Goal: Transaction & Acquisition: Obtain resource

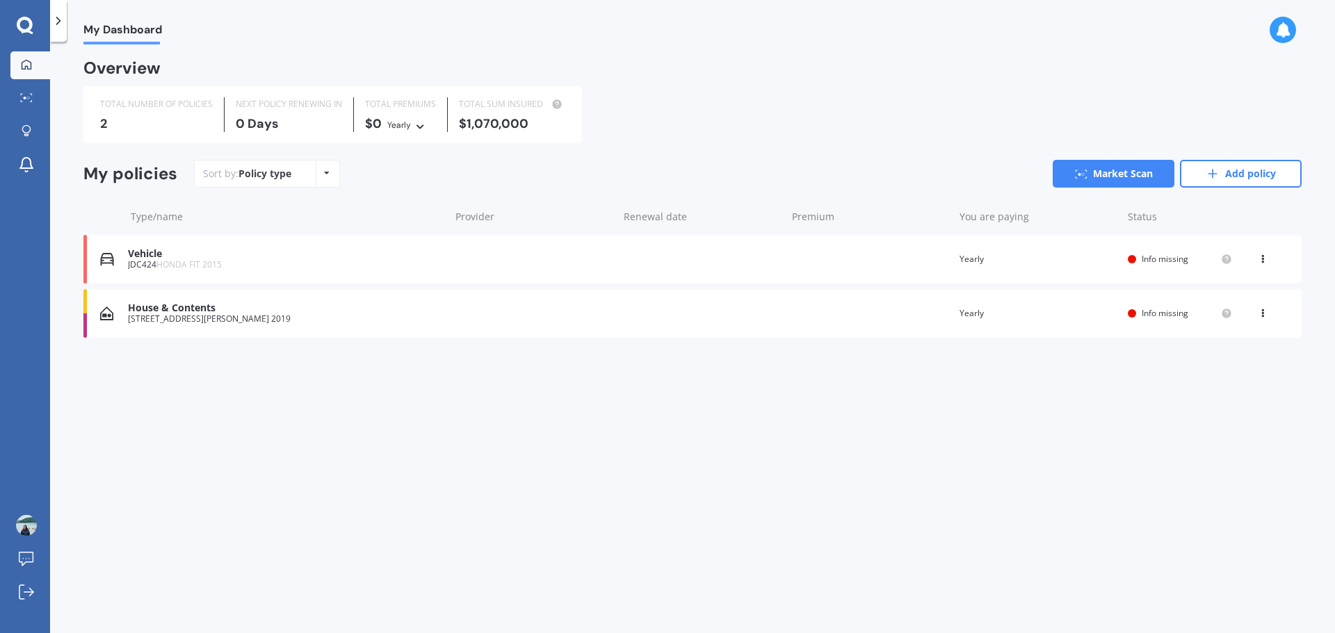
click at [177, 267] on span "HONDA FIT 2015" at bounding box center [188, 265] width 65 height 12
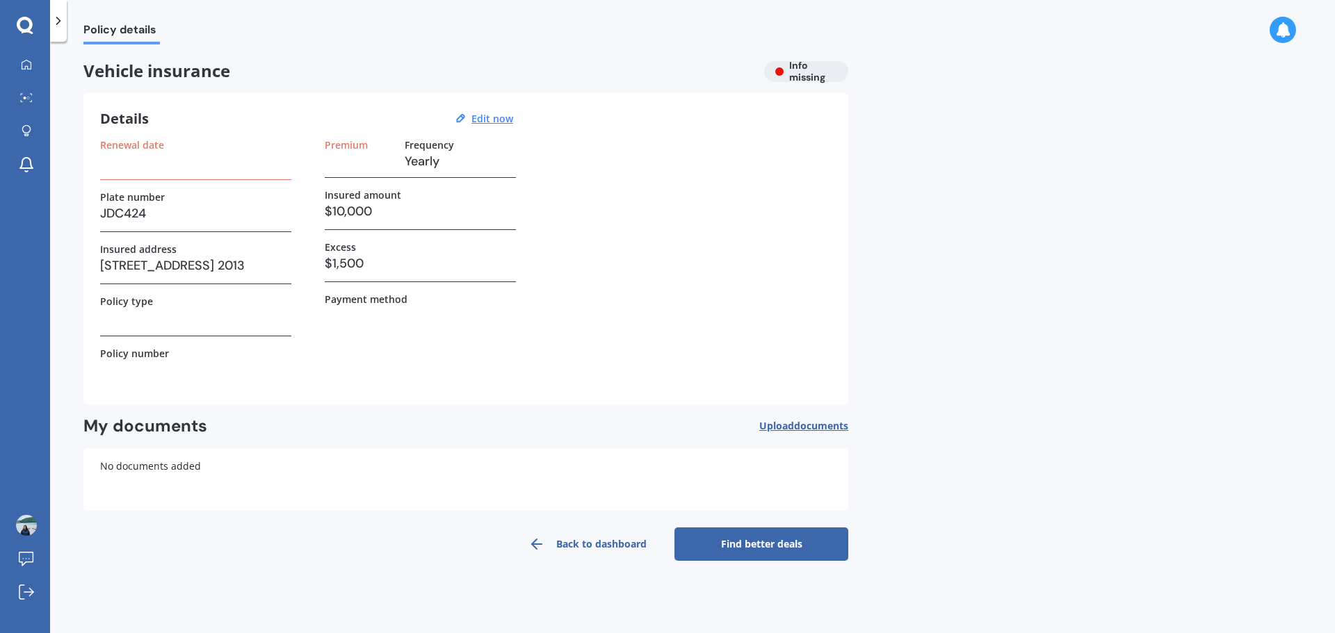
click at [177, 267] on h3 "[STREET_ADDRESS] 2013" at bounding box center [195, 265] width 191 height 21
click at [494, 114] on u "Edit now" at bounding box center [492, 118] width 42 height 13
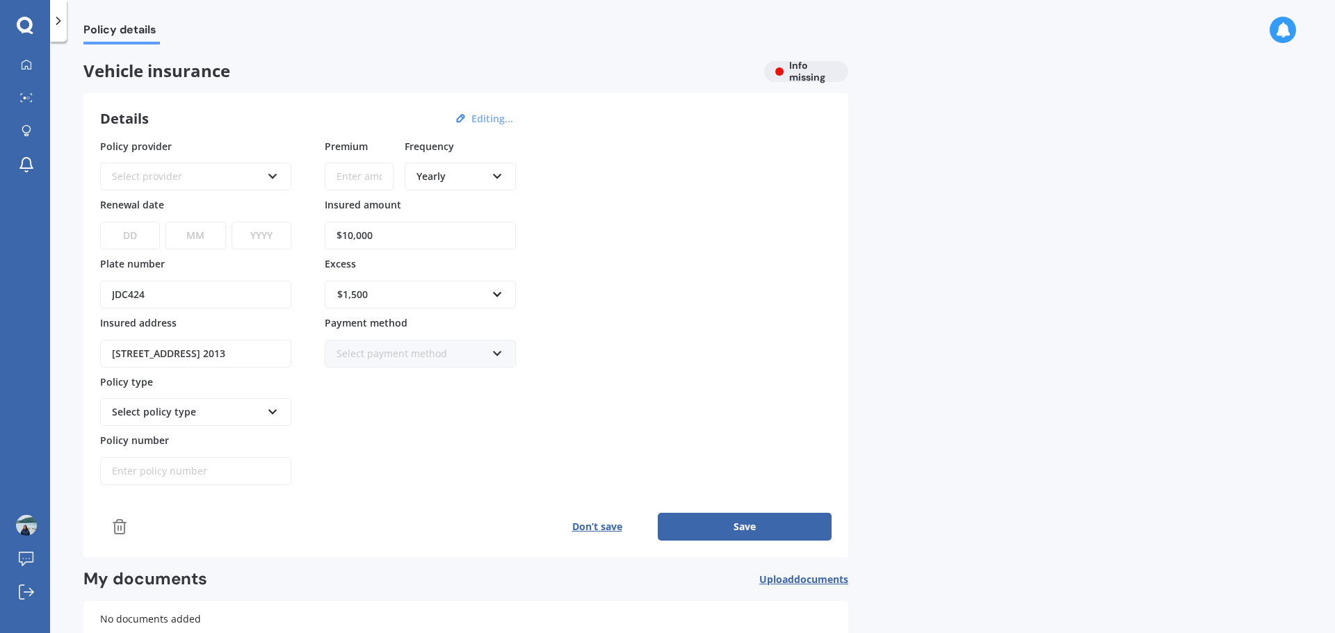
click at [156, 184] on div "Select provider" at bounding box center [186, 176] width 149 height 15
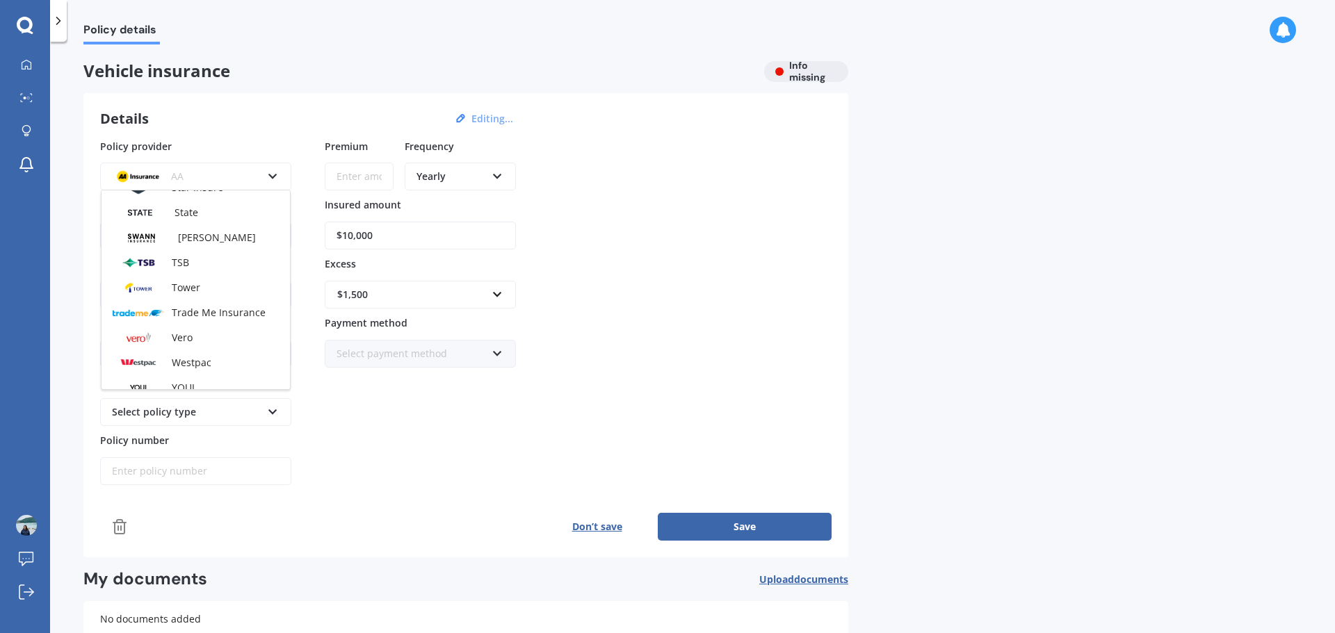
scroll to position [602, 0]
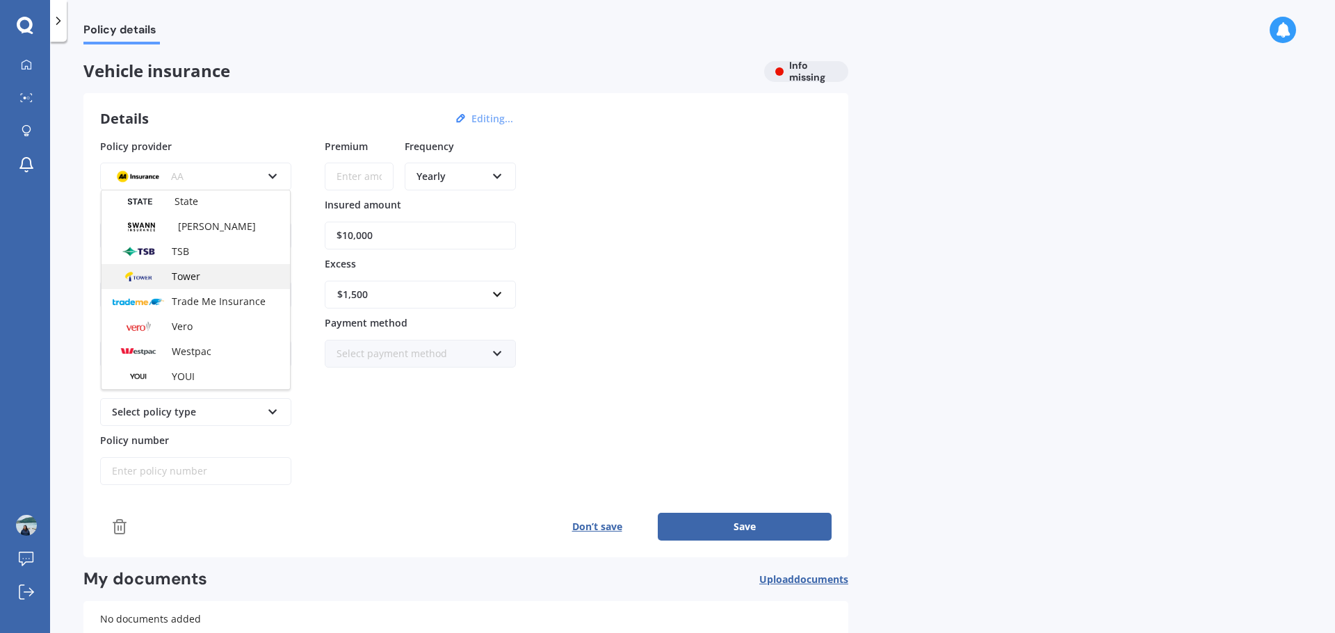
click at [217, 265] on div "Tower" at bounding box center [196, 276] width 188 height 25
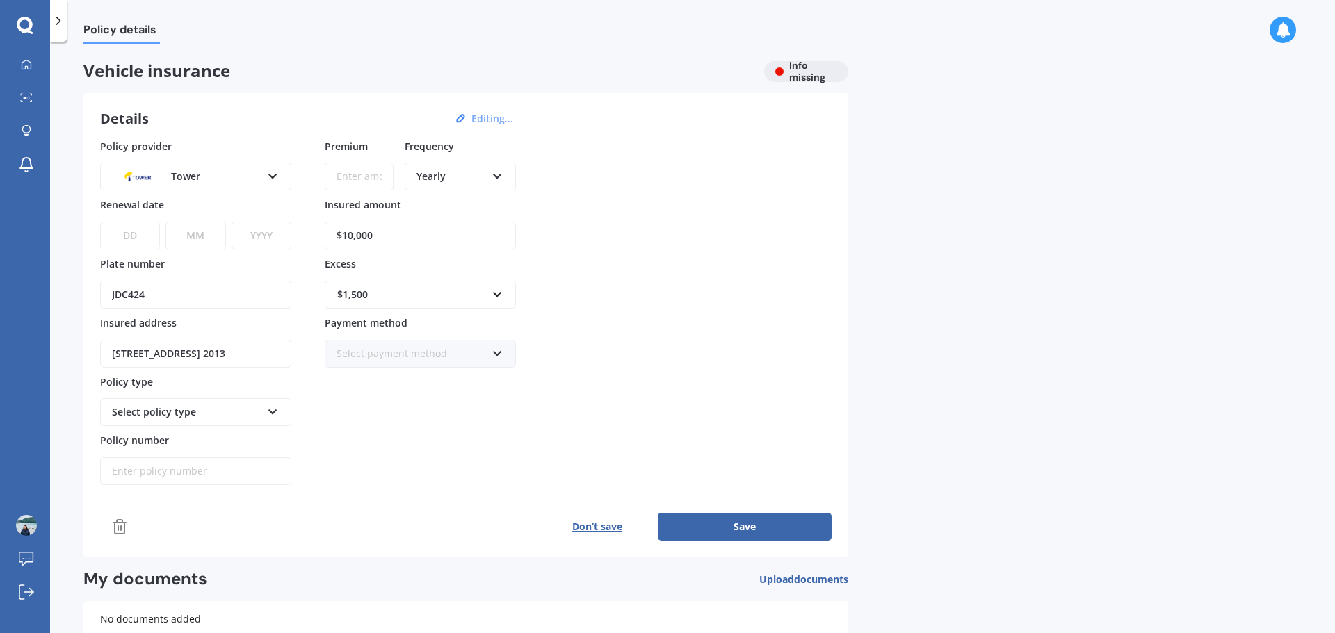
click at [131, 229] on select "DD 01 02 03 04 05 06 07 08 09 10 11 12 13 14 15 16 17 18 19 20 21 22 23 24 25 2…" at bounding box center [130, 236] width 60 height 28
select select "19"
click at [100, 222] on select "DD 01 02 03 04 05 06 07 08 09 10 11 12 13 14 15 16 17 18 19 20 21 22 23 24 25 2…" at bounding box center [130, 236] width 60 height 28
click at [188, 230] on select "MM 01 02 03 04 05 06 07 08 09 10 11 12" at bounding box center [195, 236] width 60 height 28
select select "09"
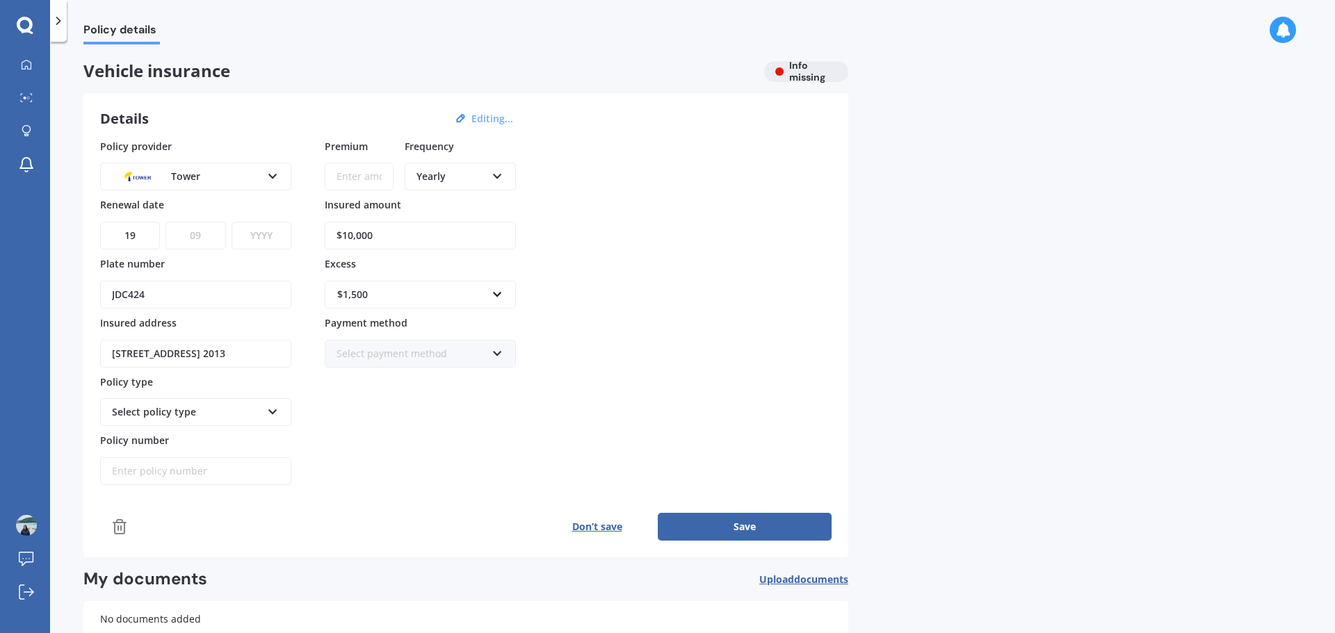
click at [165, 222] on select "MM 01 02 03 04 05 06 07 08 09 10 11 12" at bounding box center [195, 236] width 60 height 28
click at [263, 226] on select "YYYY 2027 2026 2025 2024 2023 2022 2021 2020 2019 2018 2017 2016 2015 2014 2013…" at bounding box center [262, 236] width 60 height 28
select select "2025"
click at [232, 222] on select "YYYY 2027 2026 2025 2024 2023 2022 2021 2020 2019 2018 2017 2016 2015 2014 2013…" at bounding box center [262, 236] width 60 height 28
click at [153, 301] on input "JDC424" at bounding box center [195, 295] width 191 height 28
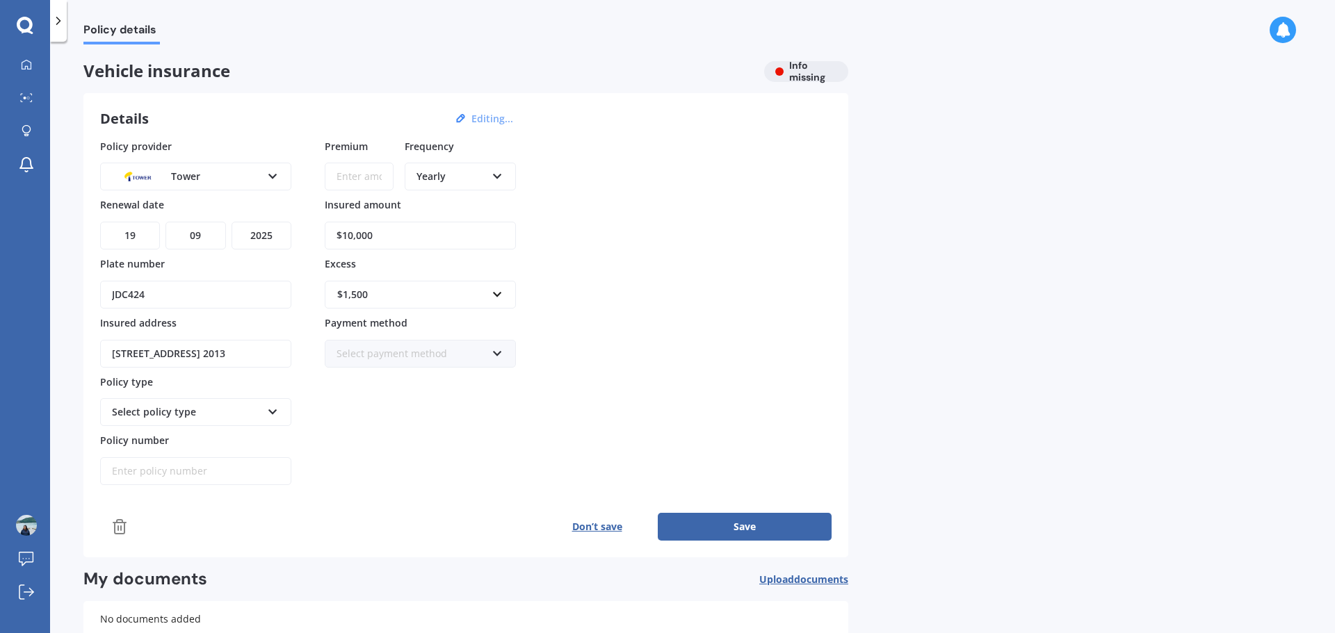
click at [162, 348] on input "[STREET_ADDRESS] 2013" at bounding box center [195, 354] width 191 height 28
type input "[STREET_ADDRESS][PERSON_NAME] 2019"
click at [176, 421] on div "Select policy type Third Party Third Party, Fire & Theft Comprehensive" at bounding box center [195, 412] width 191 height 28
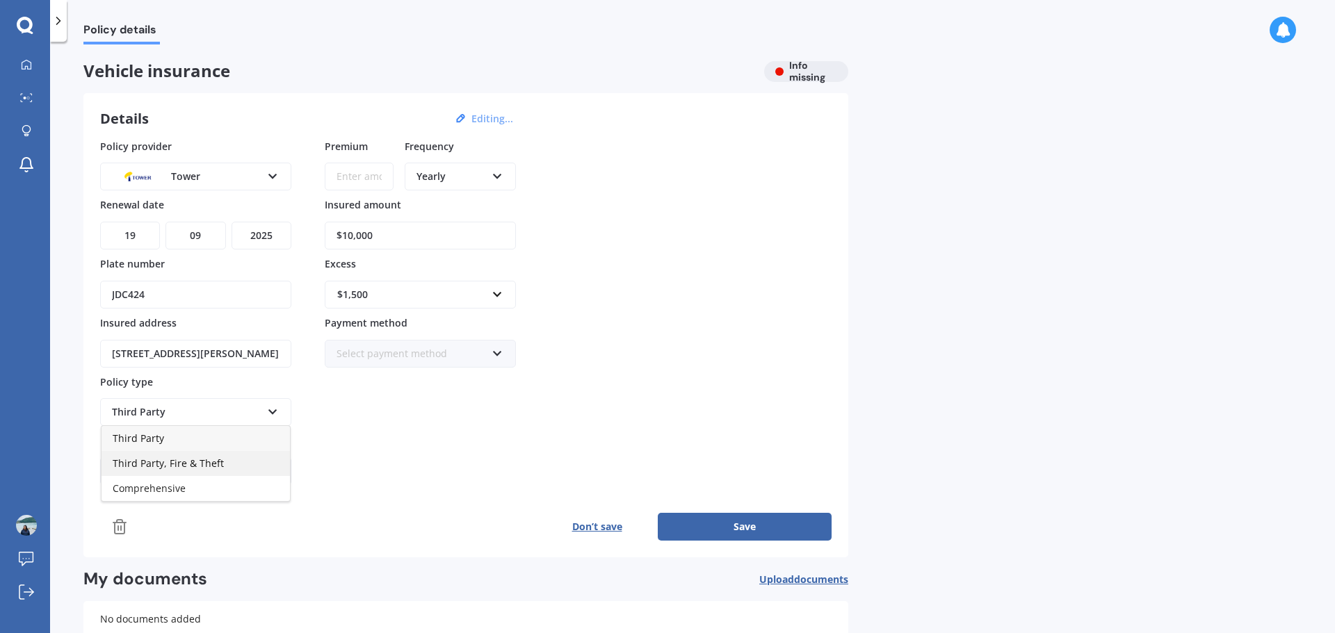
click at [181, 452] on div "Third Party, Fire & Theft" at bounding box center [196, 463] width 188 height 25
click at [193, 469] on input "Policy number" at bounding box center [195, 472] width 191 height 28
click at [397, 234] on input "$10,000" at bounding box center [420, 236] width 191 height 28
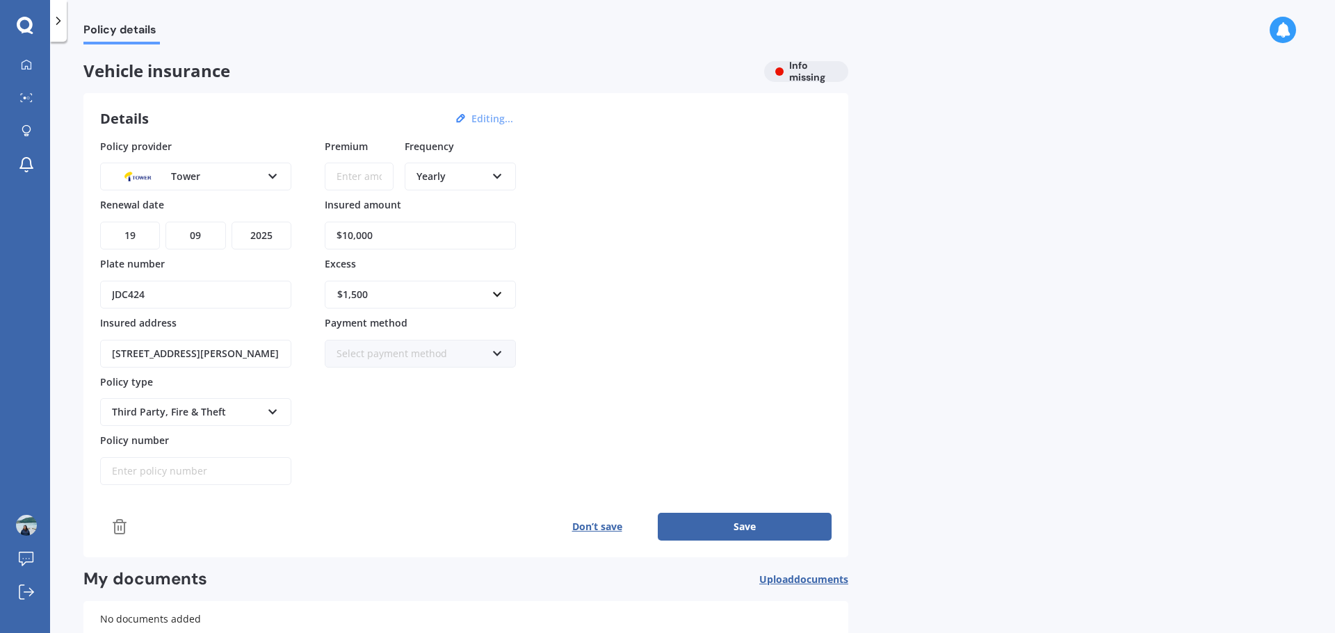
click at [408, 228] on input "$10,000" at bounding box center [420, 236] width 191 height 28
click at [408, 229] on input "$10,000" at bounding box center [420, 236] width 191 height 28
click at [398, 287] on div "$1,500" at bounding box center [411, 294] width 149 height 15
click at [389, 343] on div "$400" at bounding box center [420, 347] width 190 height 26
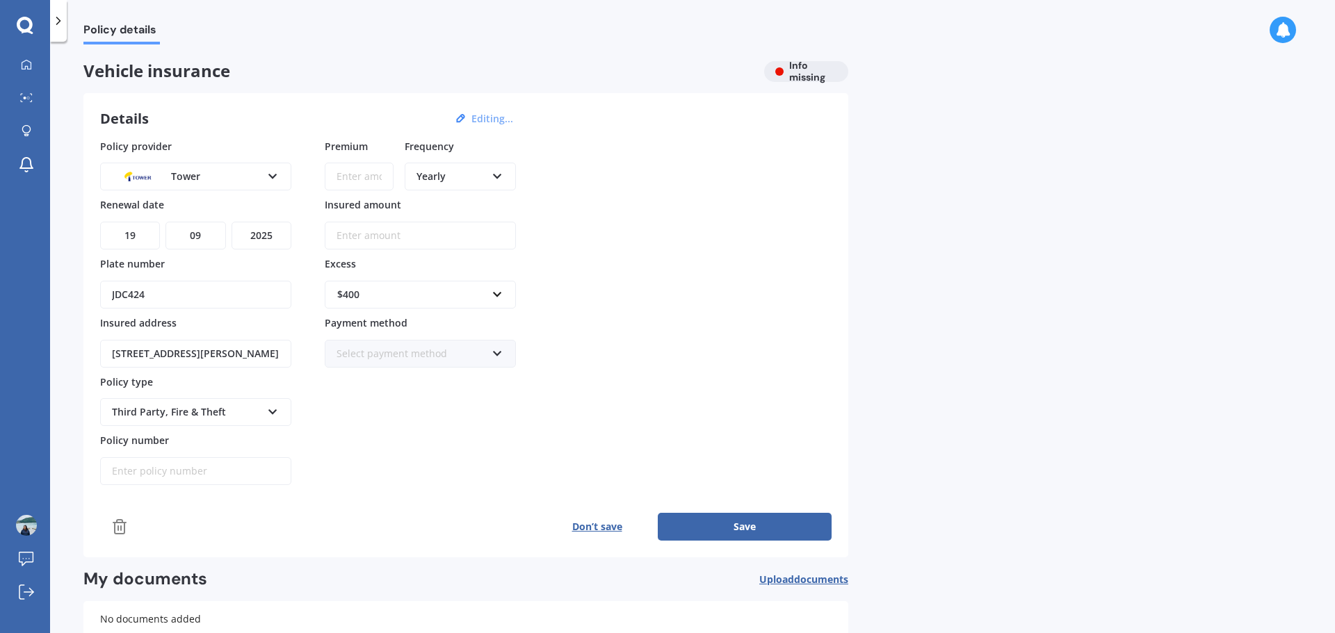
click at [458, 354] on div "Select payment method" at bounding box center [411, 353] width 149 height 15
click at [653, 343] on div "Policy provider Tower AA AMI AMP ANZ ASB Aioi Nissay Dowa Ando Assurant Autosur…" at bounding box center [466, 312] width 732 height 347
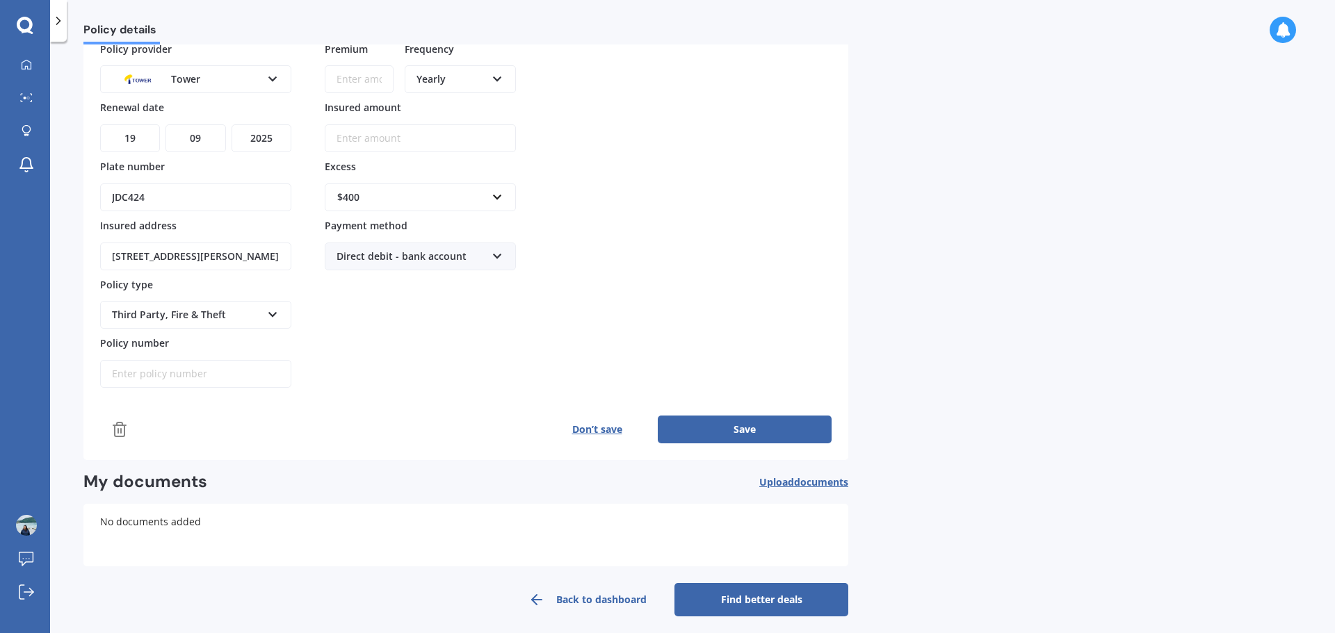
scroll to position [106, 0]
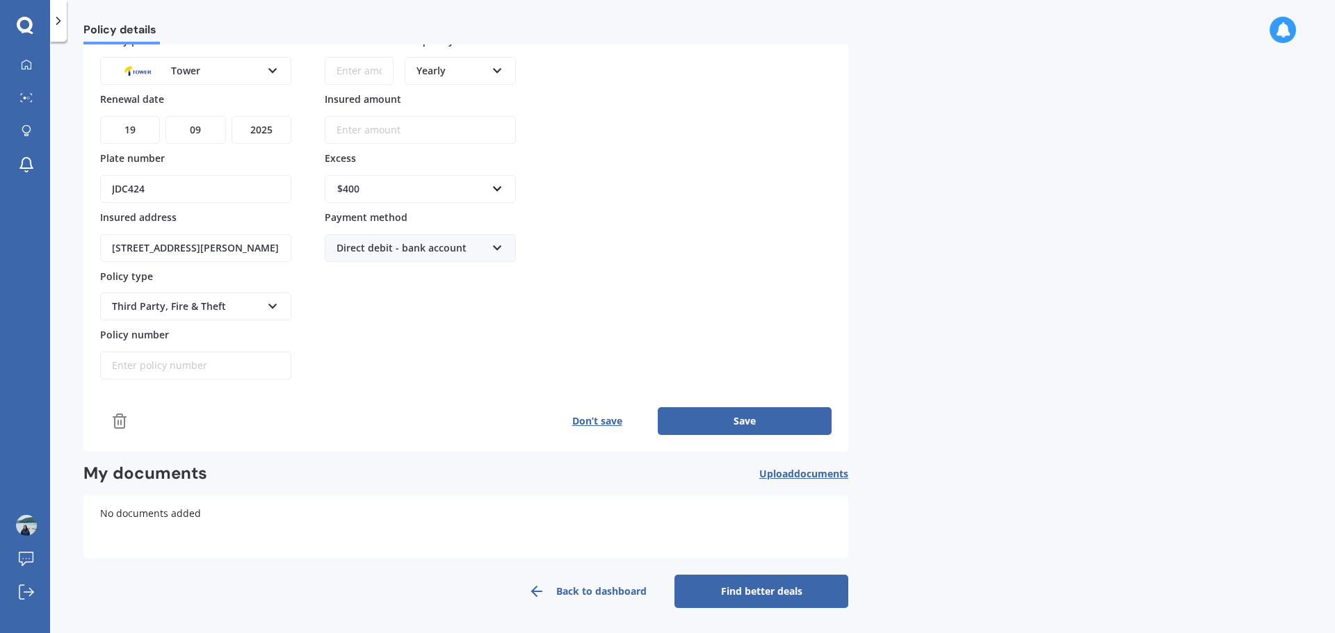
click at [713, 410] on button "Save" at bounding box center [745, 421] width 174 height 28
click at [720, 421] on button "Save" at bounding box center [745, 421] width 174 height 28
click at [175, 358] on input "Policy number" at bounding box center [195, 366] width 191 height 28
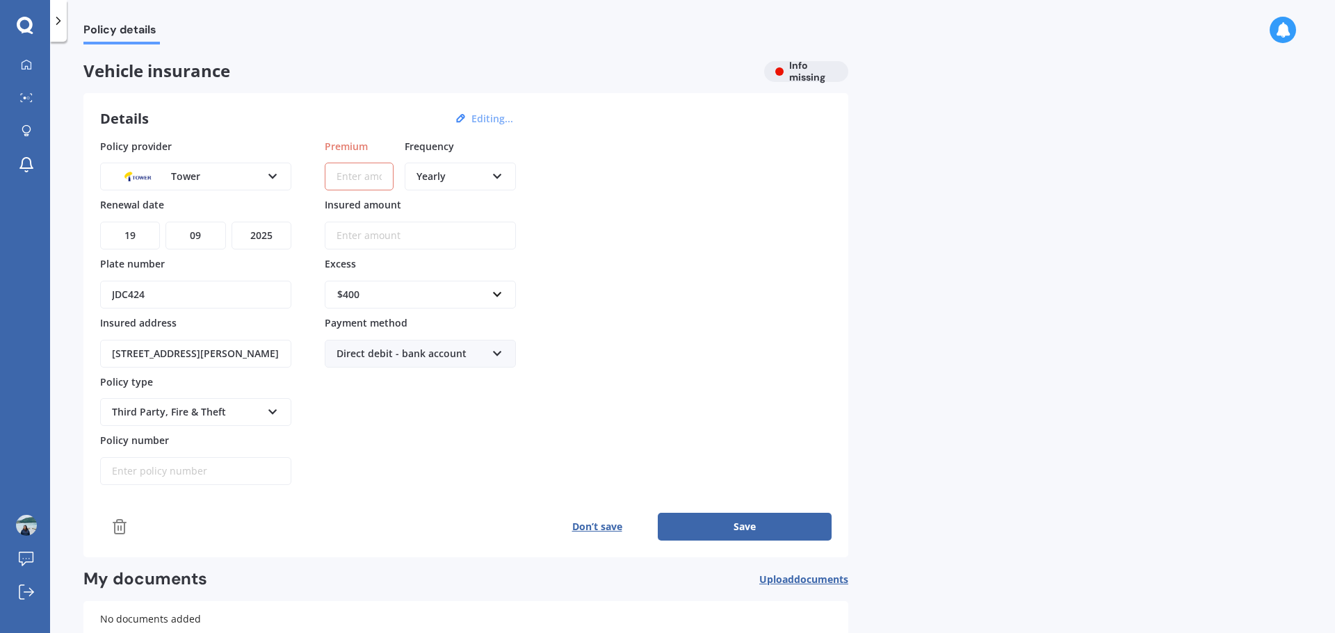
click at [349, 176] on input "Premium" at bounding box center [359, 177] width 69 height 28
paste input "$519.97"
type input "$519.97"
click at [736, 521] on button "Save" at bounding box center [745, 527] width 174 height 28
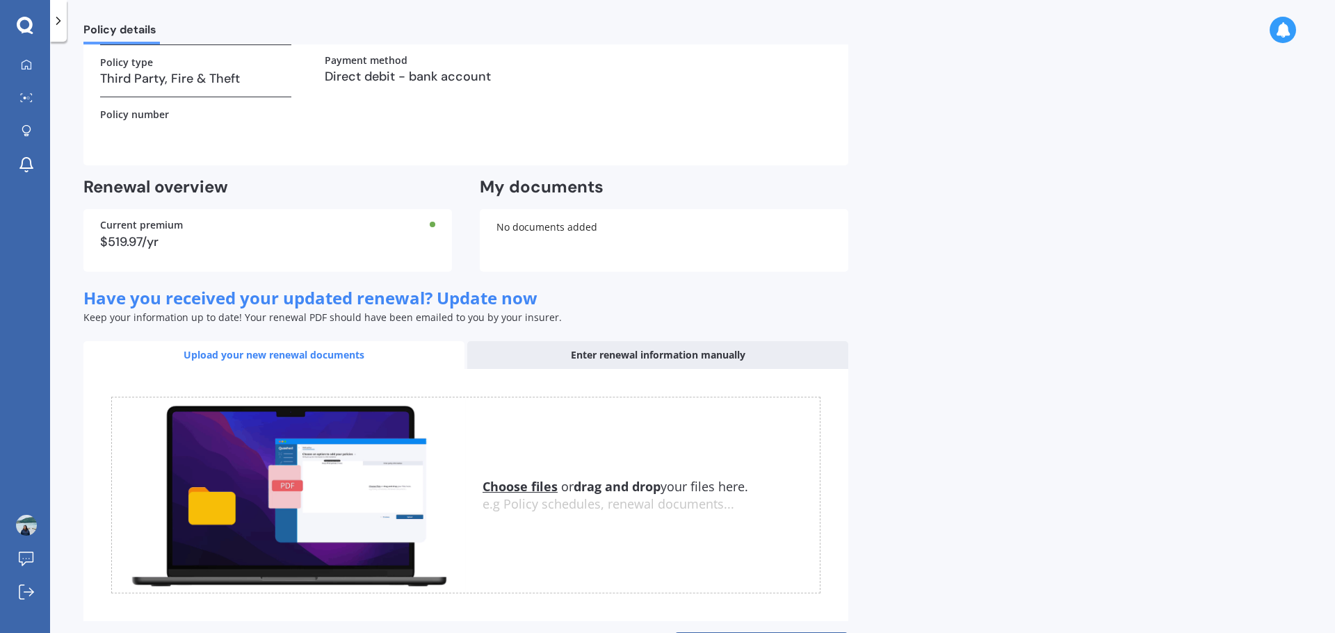
scroll to position [278, 0]
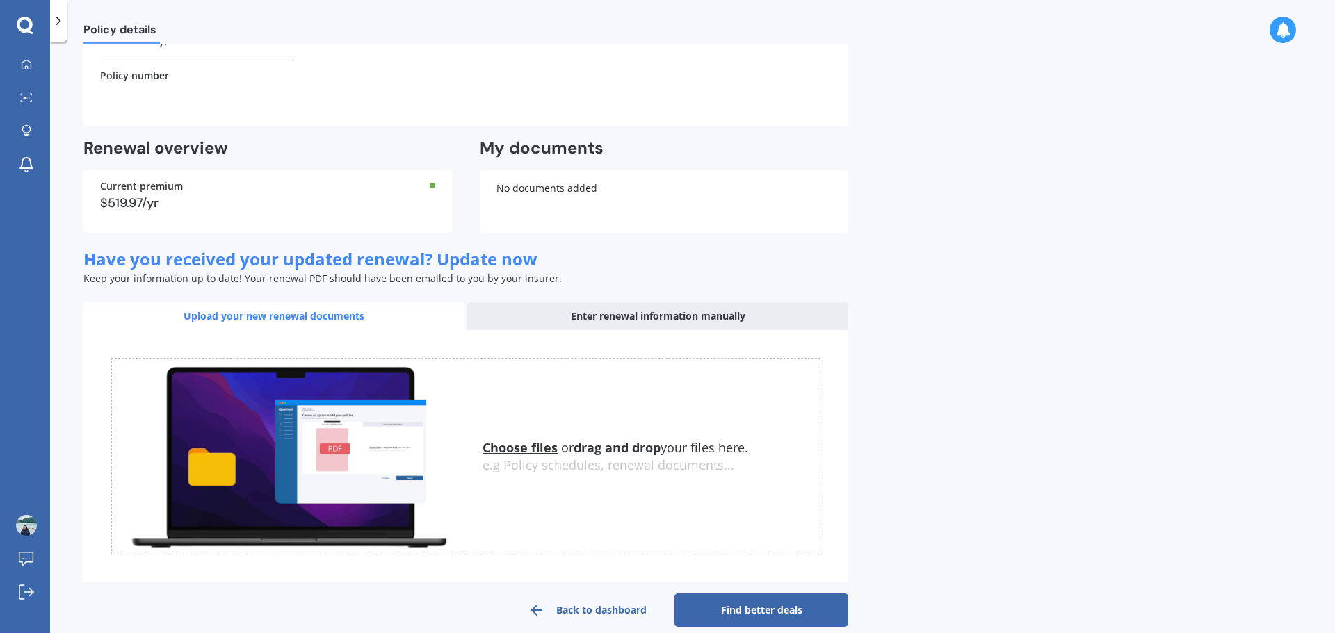
click at [780, 618] on link "Find better deals" at bounding box center [761, 610] width 174 height 33
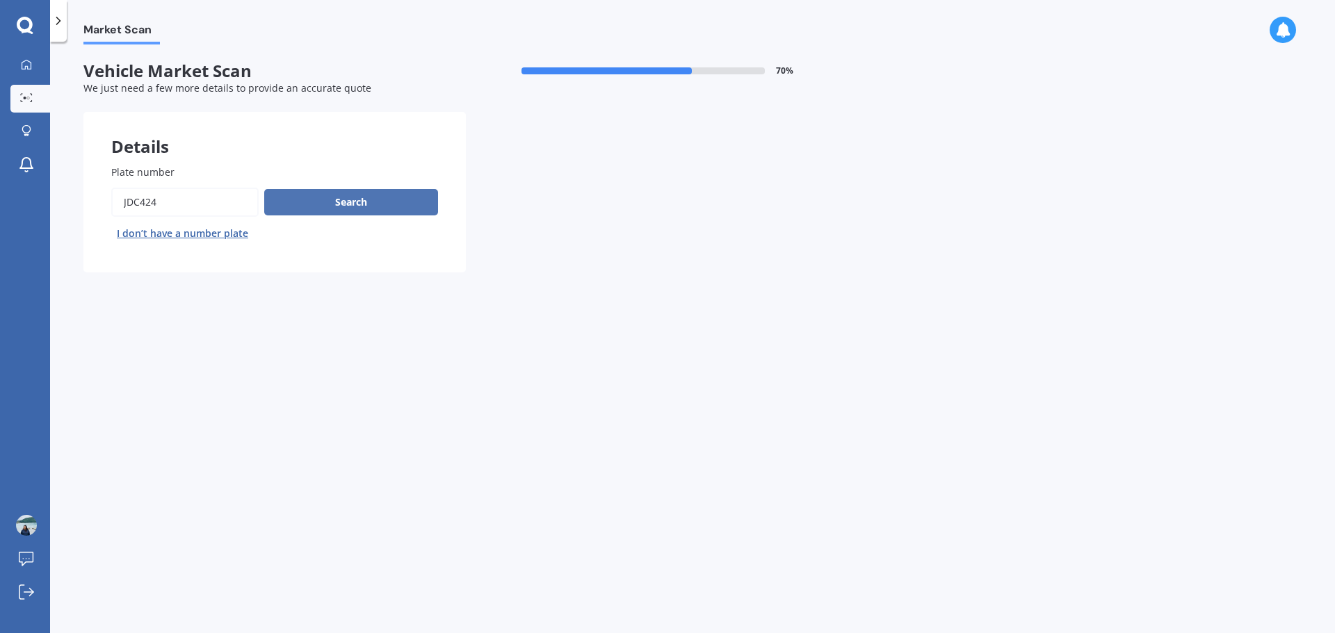
click at [339, 213] on button "Search" at bounding box center [351, 202] width 174 height 26
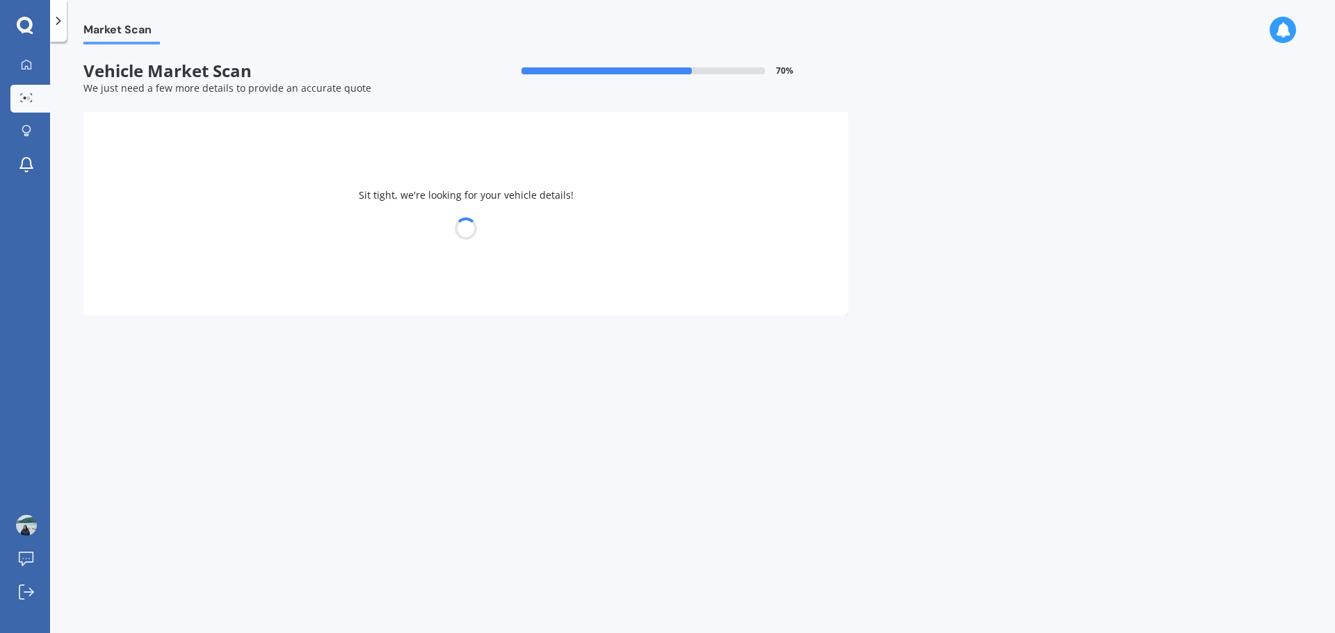
select select "HONDA"
select select "FIT"
select select "15"
select select "02"
select select "1982"
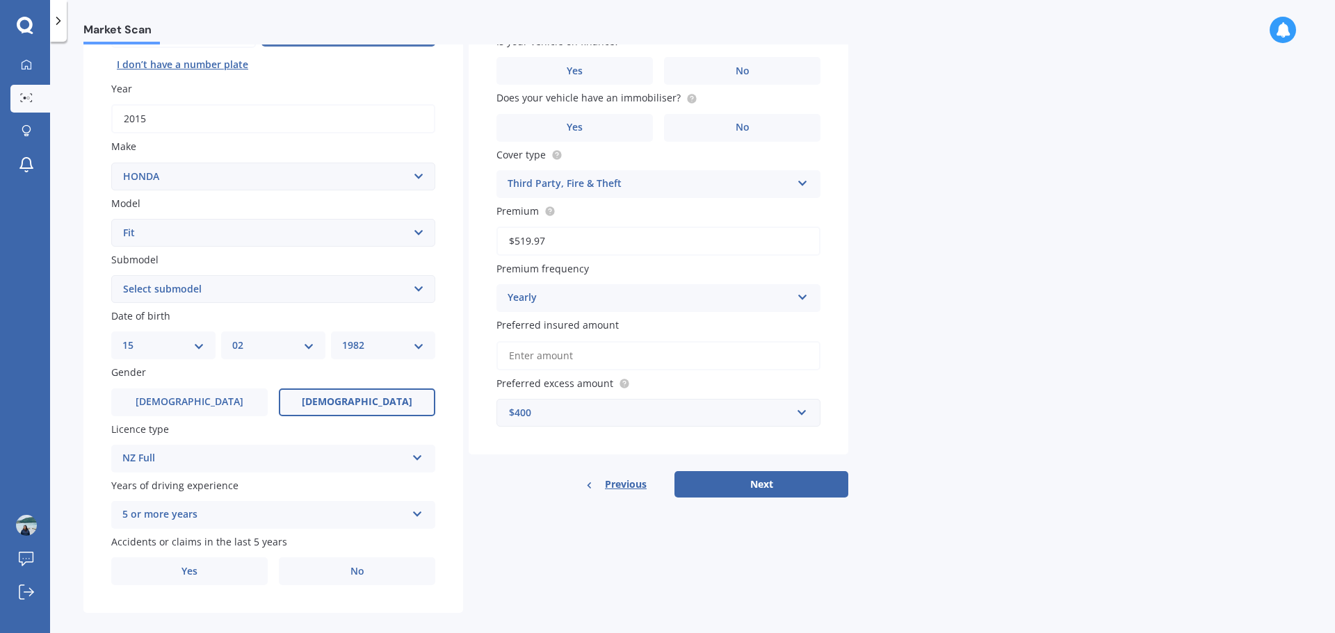
scroll to position [185, 0]
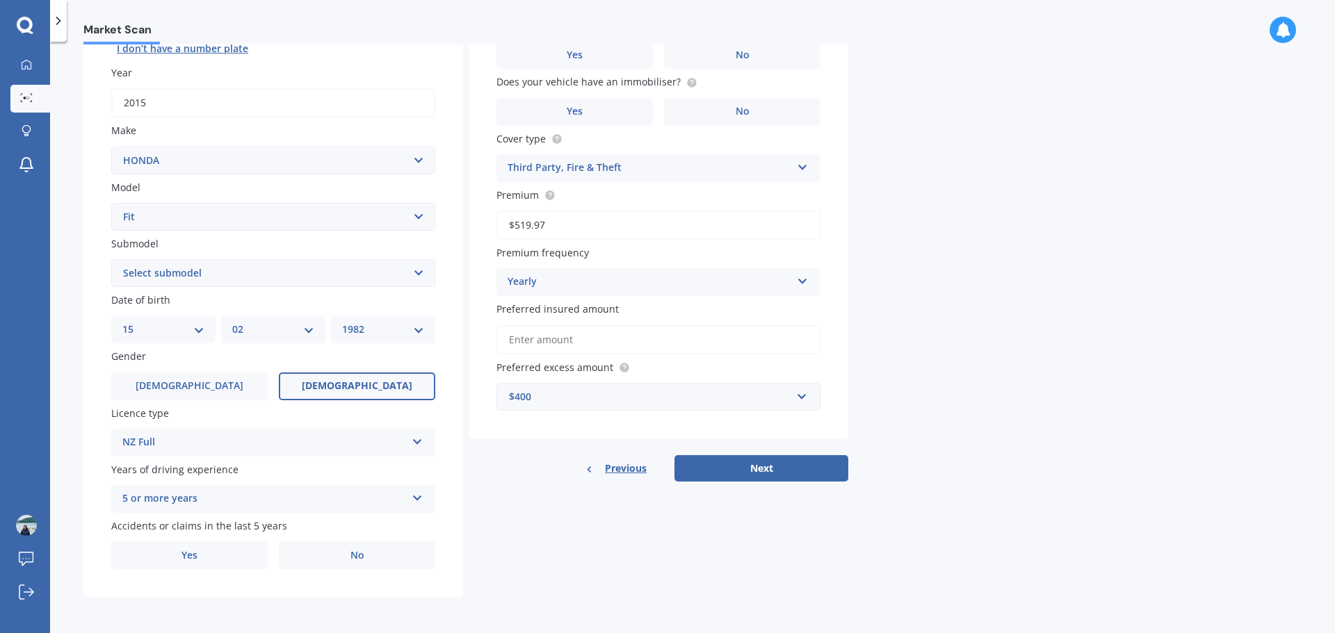
click at [325, 500] on div "5 or more years" at bounding box center [264, 499] width 284 height 17
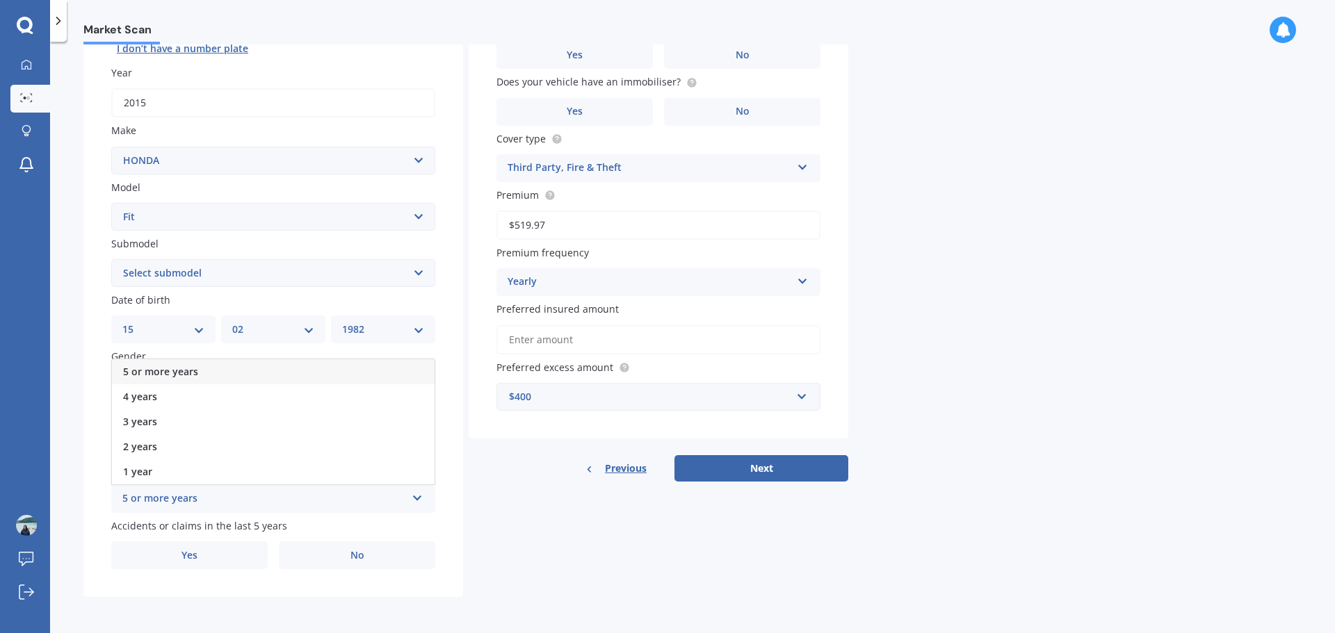
click at [325, 500] on div "5 or more years" at bounding box center [264, 499] width 284 height 17
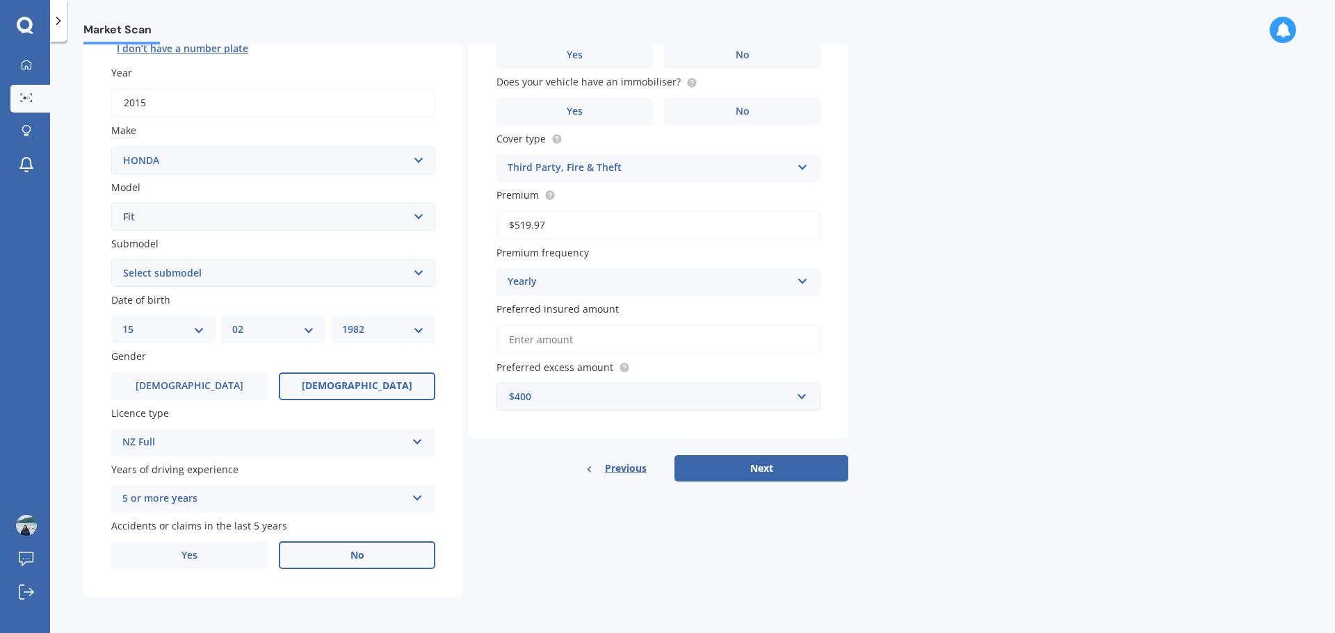
click at [339, 563] on label "No" at bounding box center [357, 556] width 156 height 28
click at [0, 0] on input "No" at bounding box center [0, 0] width 0 height 0
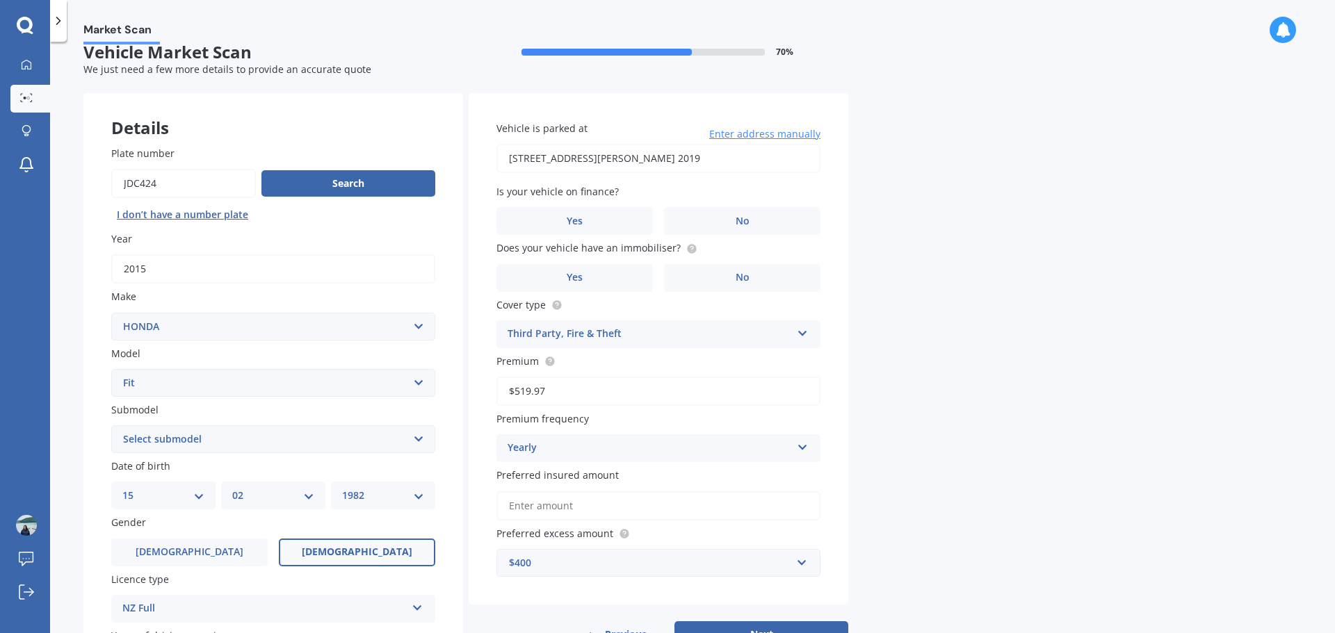
scroll to position [0, 0]
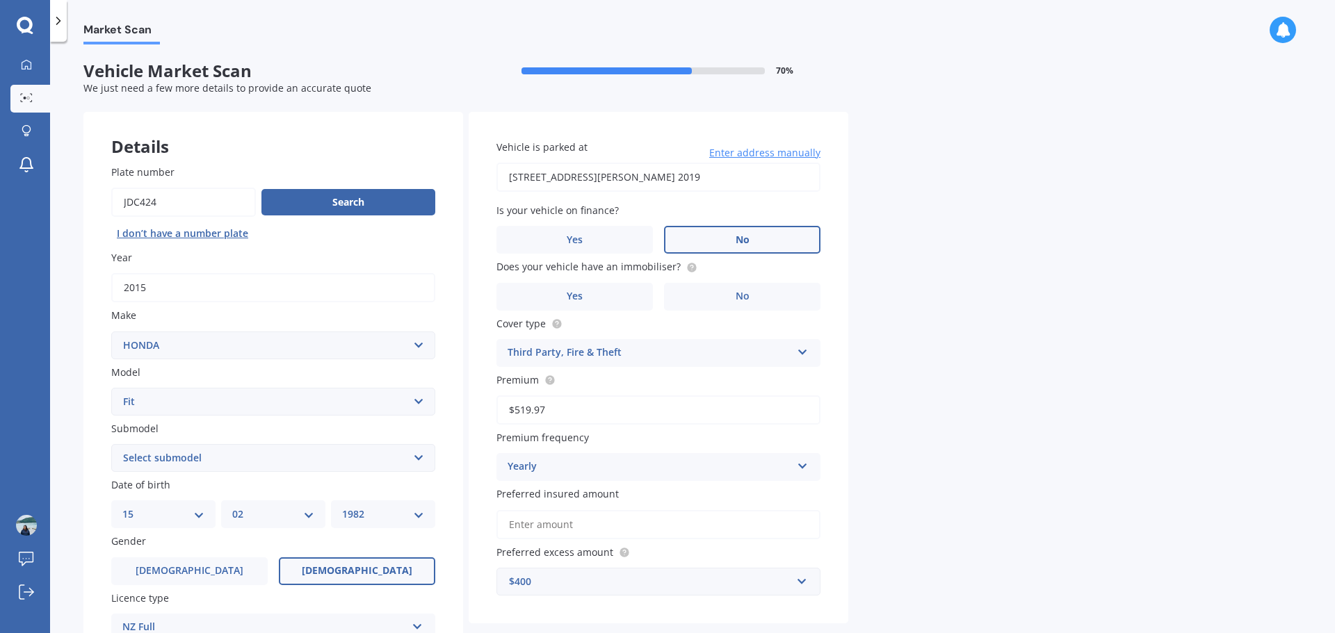
click at [727, 228] on label "No" at bounding box center [742, 240] width 156 height 28
click at [0, 0] on input "No" at bounding box center [0, 0] width 0 height 0
click at [729, 290] on label "No" at bounding box center [742, 297] width 156 height 28
click at [0, 0] on input "No" at bounding box center [0, 0] width 0 height 0
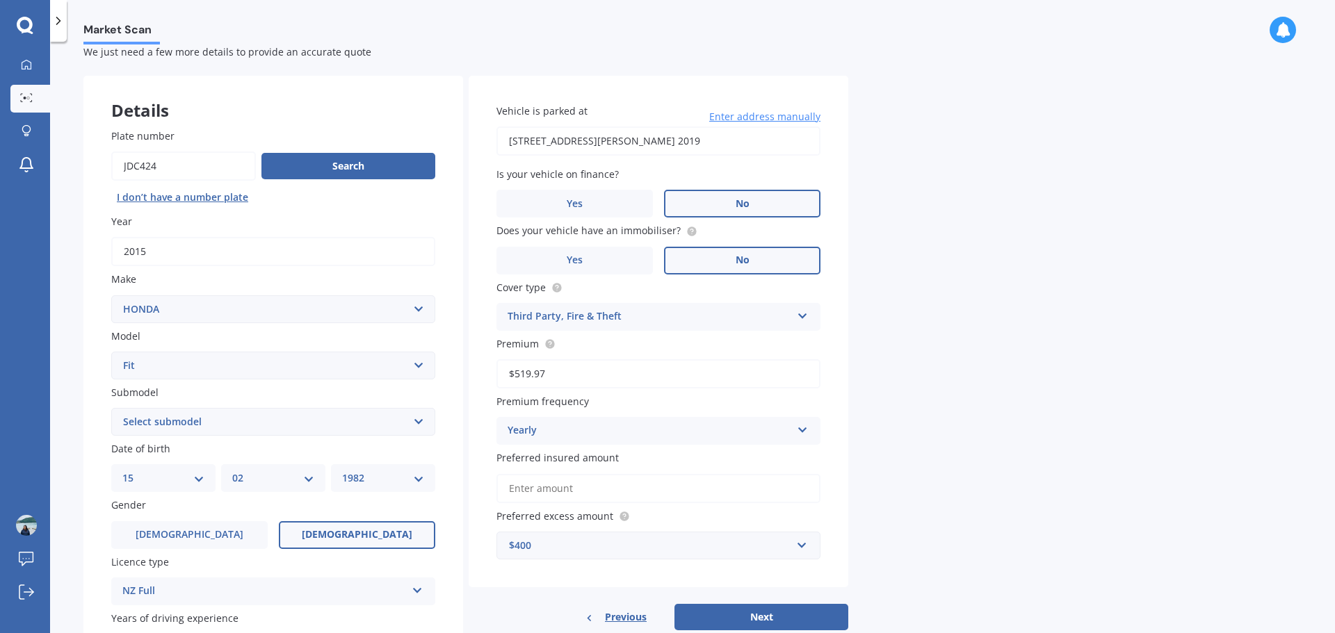
scroll to position [70, 0]
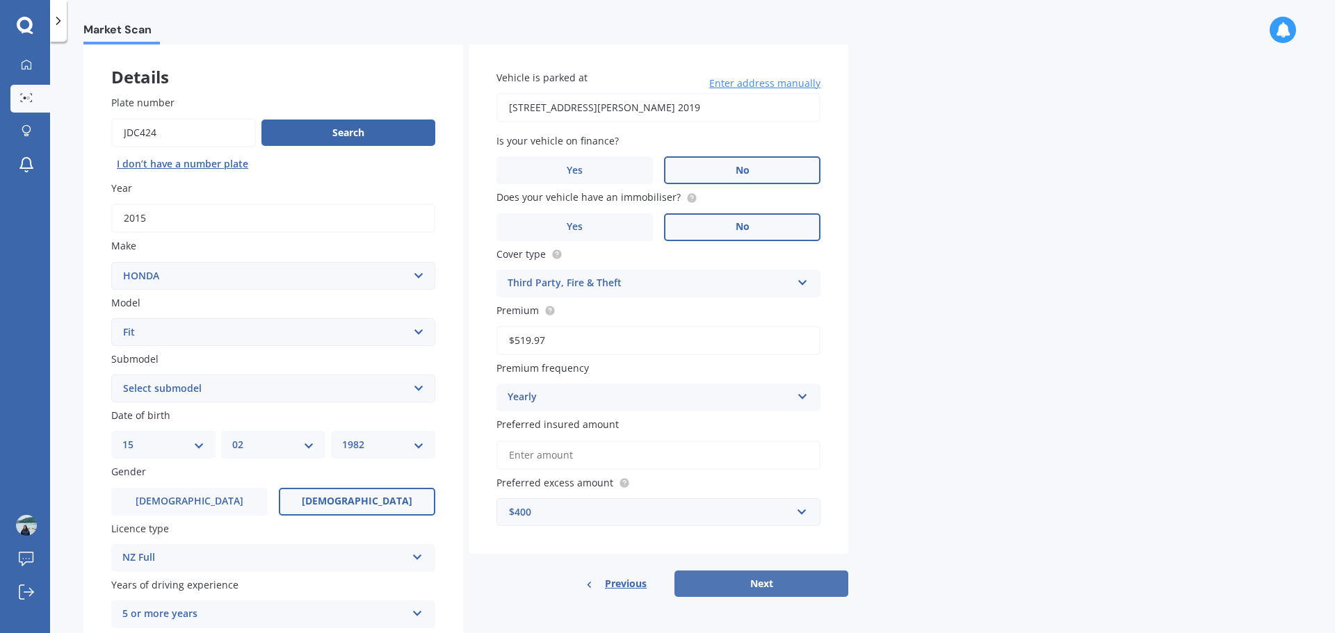
click at [740, 578] on button "Next" at bounding box center [761, 584] width 174 height 26
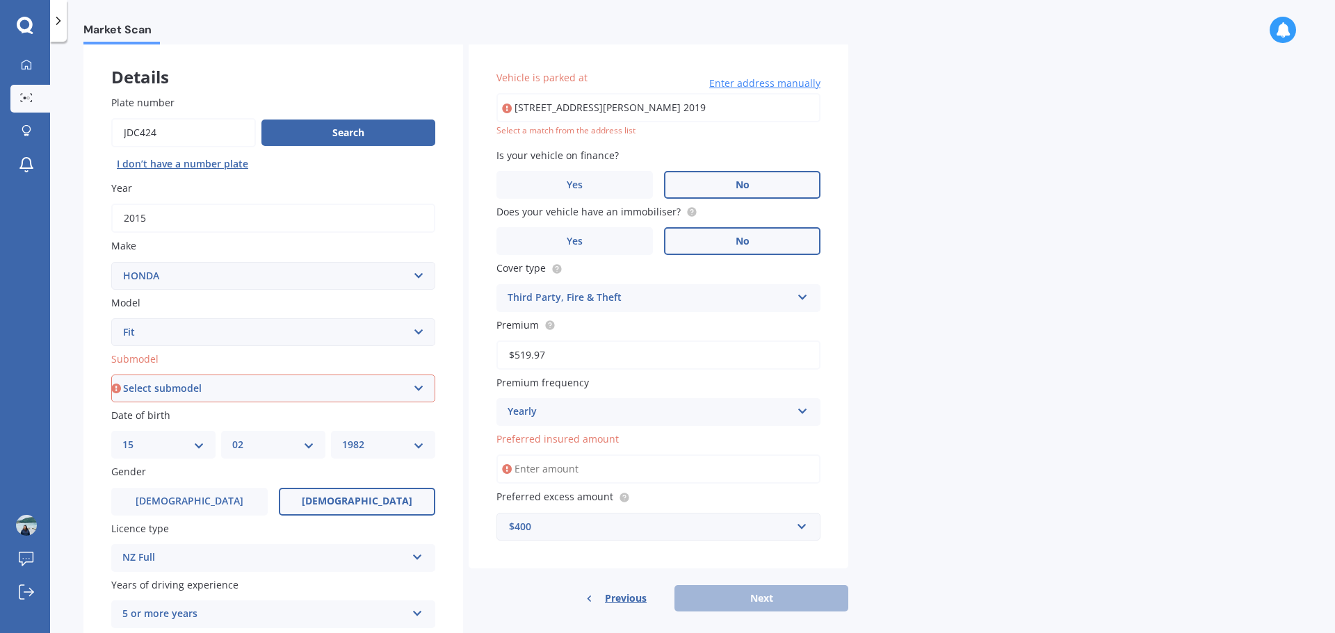
click at [581, 463] on input "Preferred insured amount" at bounding box center [658, 469] width 324 height 29
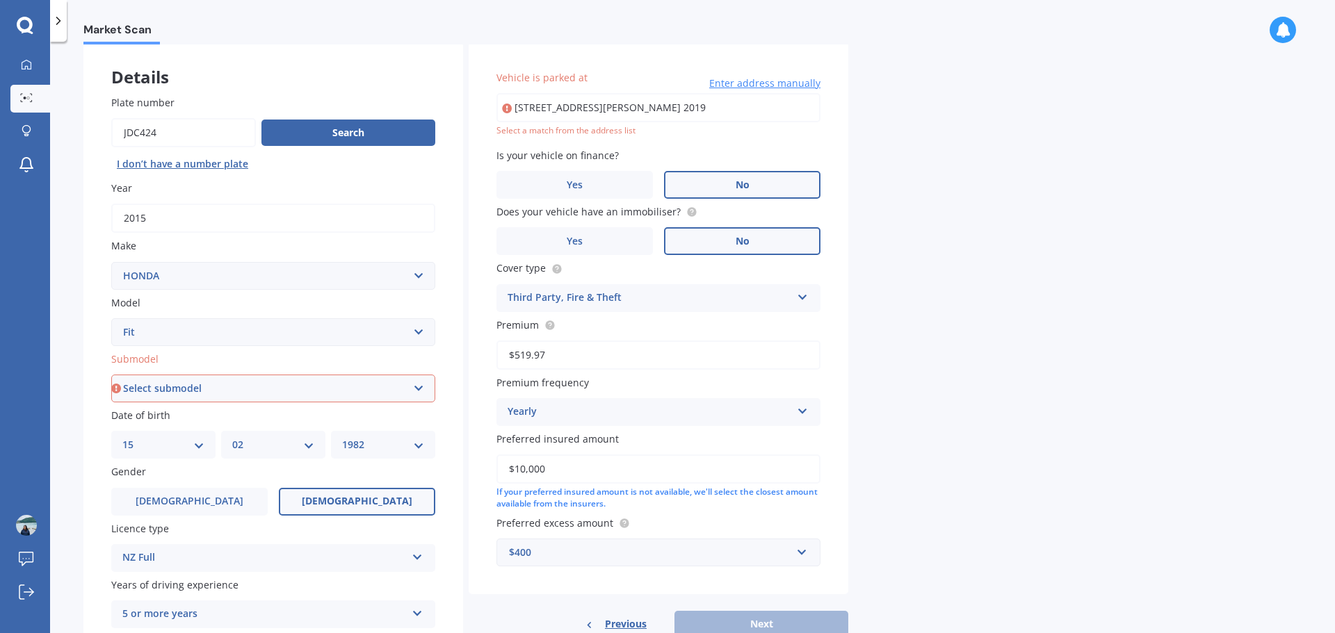
type input "$10,000"
click at [940, 431] on div "Market Scan Vehicle Market Scan 70 % We just need a few more details to provide…" at bounding box center [692, 341] width 1285 height 592
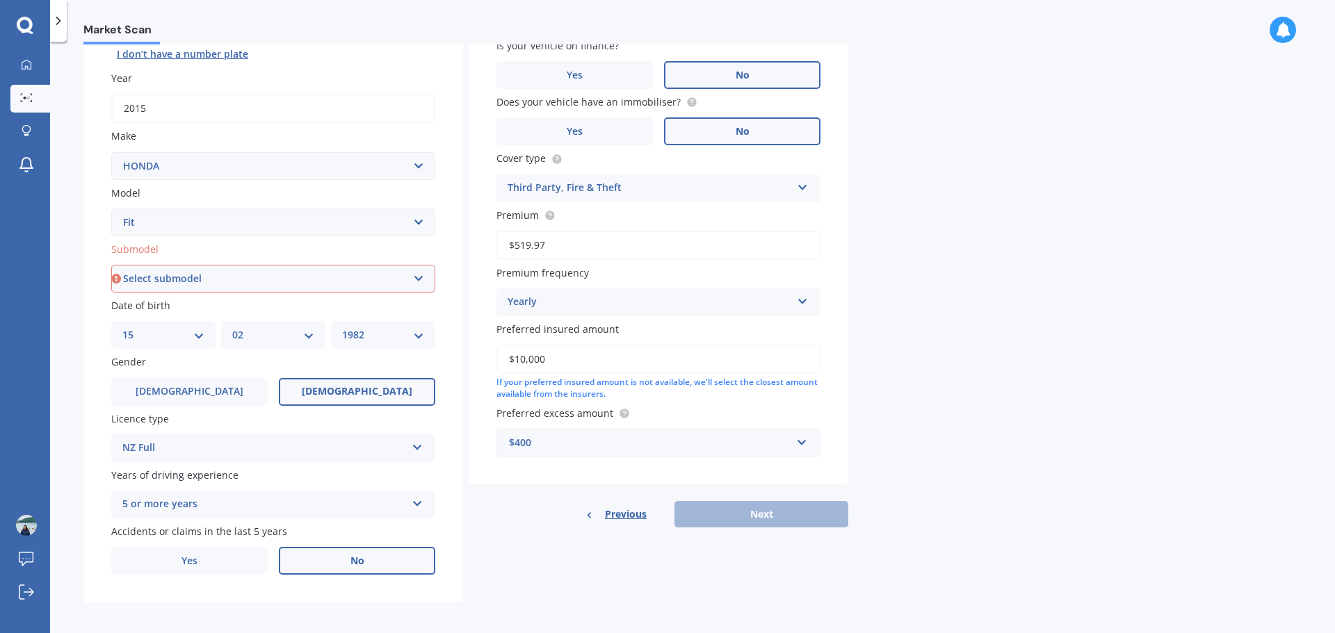
scroll to position [185, 0]
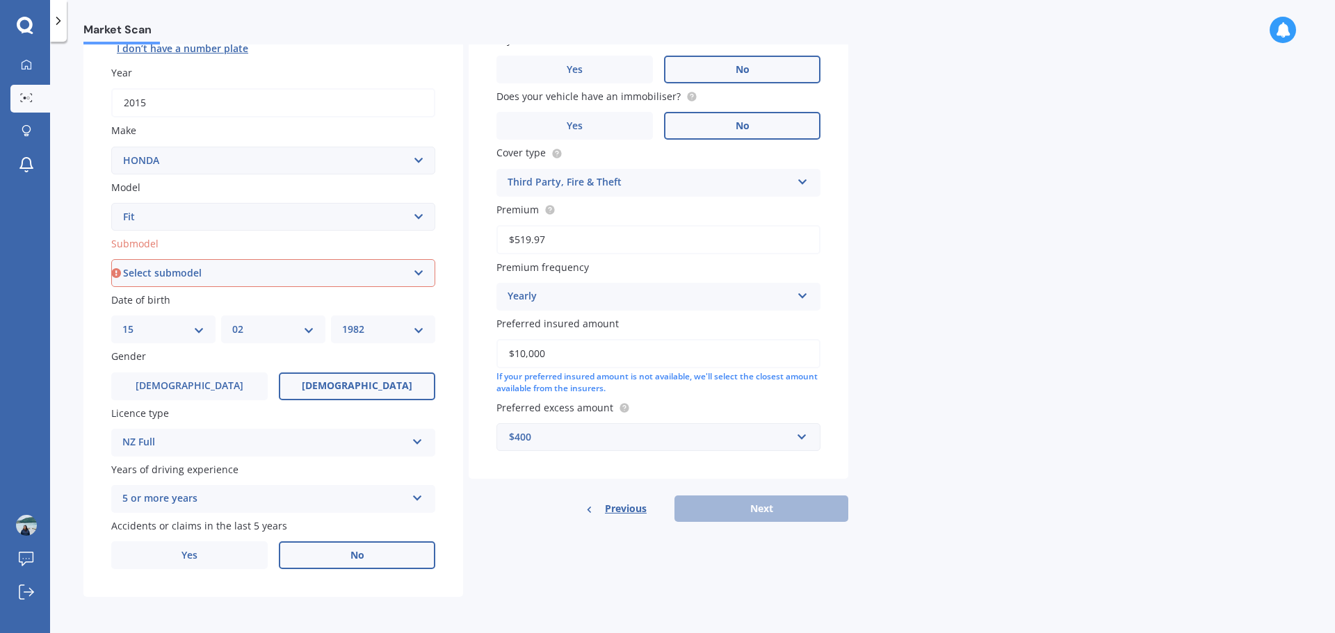
click at [624, 442] on div "$400" at bounding box center [650, 437] width 282 height 15
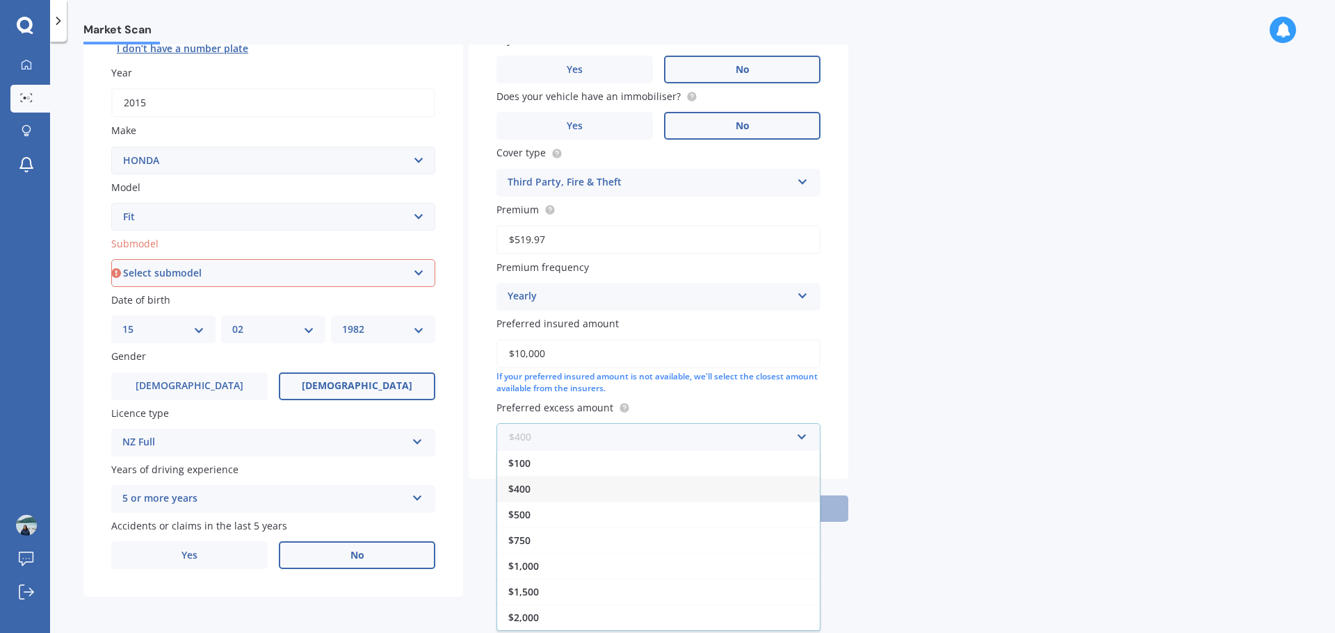
click at [624, 442] on input "text" at bounding box center [654, 437] width 312 height 26
click at [615, 494] on div "$400" at bounding box center [658, 489] width 323 height 26
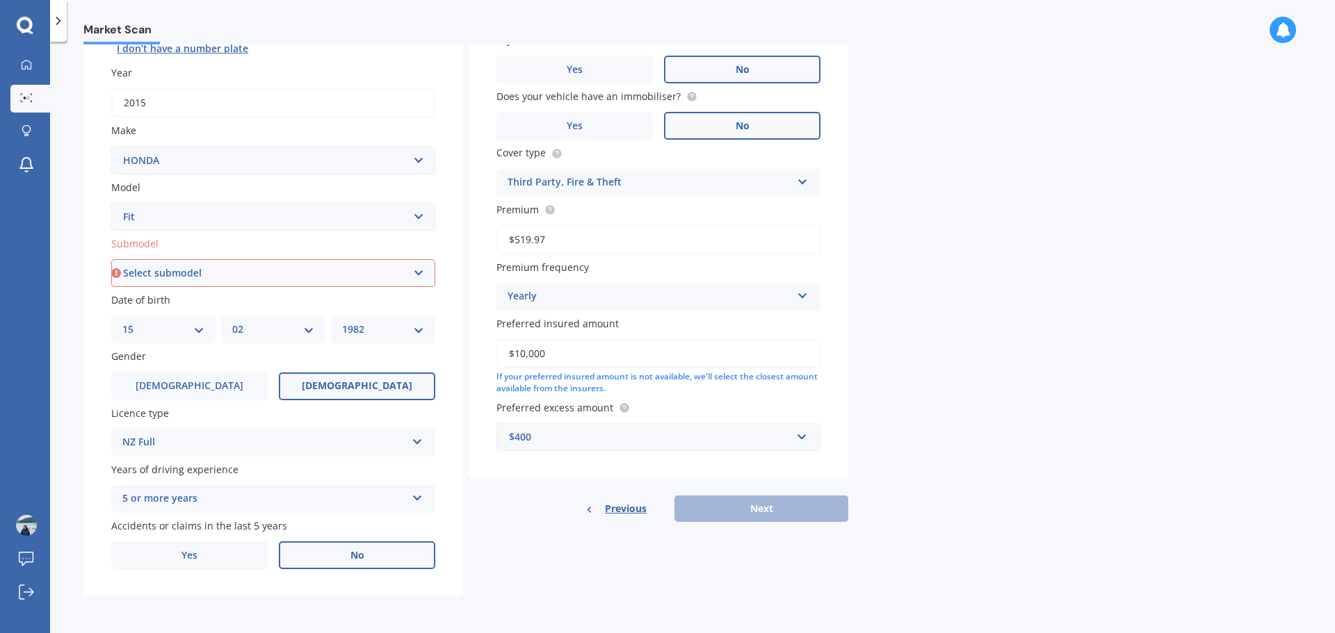
click at [992, 473] on div "Market Scan Vehicle Market Scan 70 % We just need a few more details to provide…" at bounding box center [692, 341] width 1285 height 592
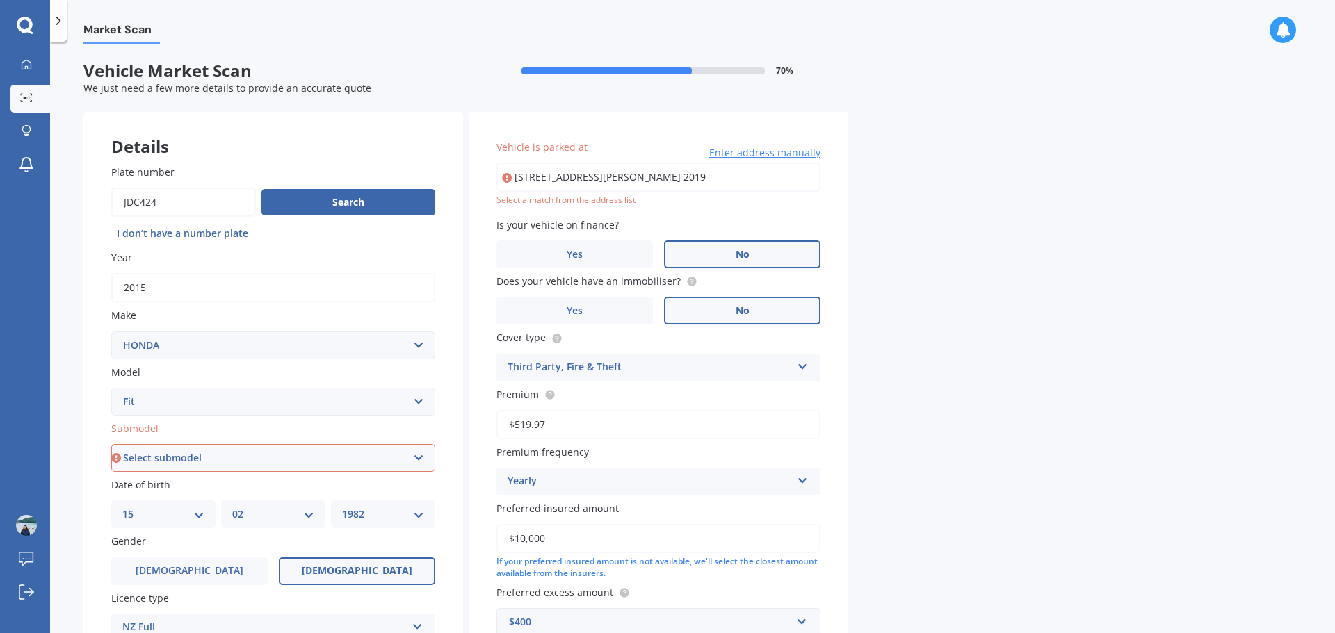
click at [310, 454] on select "Select submodel Diesel EV Hybrid Petrol" at bounding box center [273, 458] width 324 height 28
select select "HYBRID"
click at [111, 444] on select "Select submodel Diesel EV Hybrid Petrol" at bounding box center [273, 458] width 324 height 28
click at [1056, 393] on div "Market Scan Vehicle Market Scan 70 % We just need a few more details to provide…" at bounding box center [692, 341] width 1285 height 592
click at [574, 171] on input "[STREET_ADDRESS][PERSON_NAME] 2019" at bounding box center [658, 177] width 324 height 29
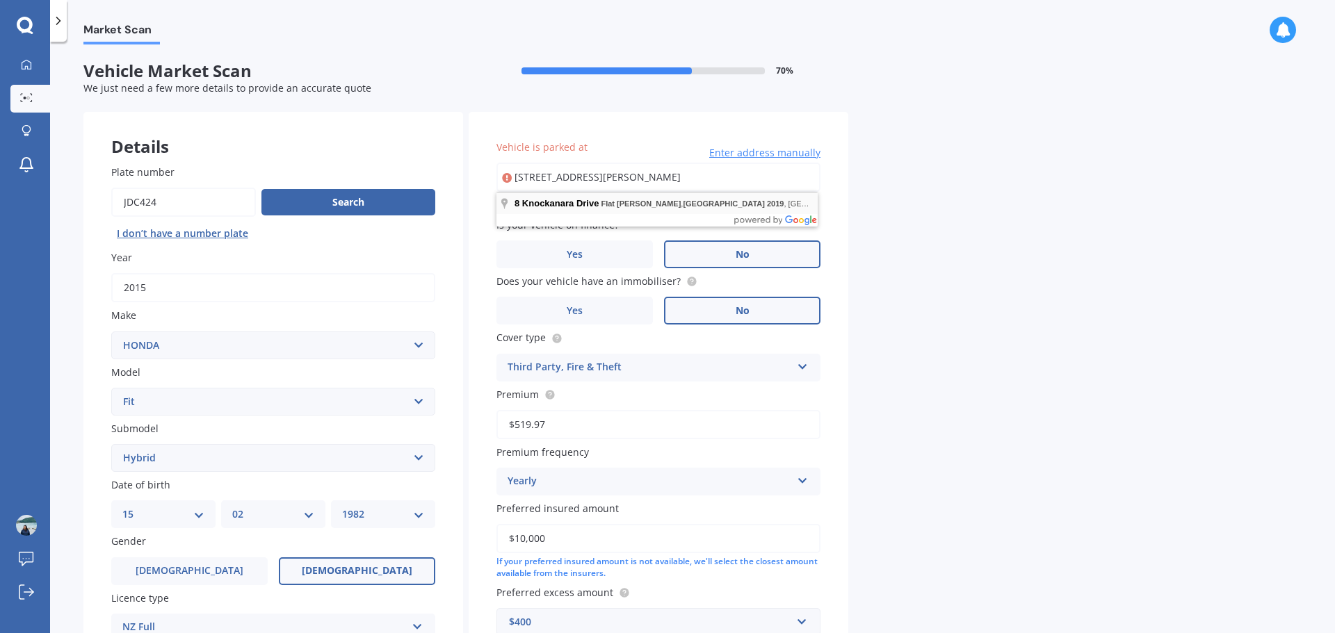
type input "[STREET_ADDRESS][PERSON_NAME] 2019"
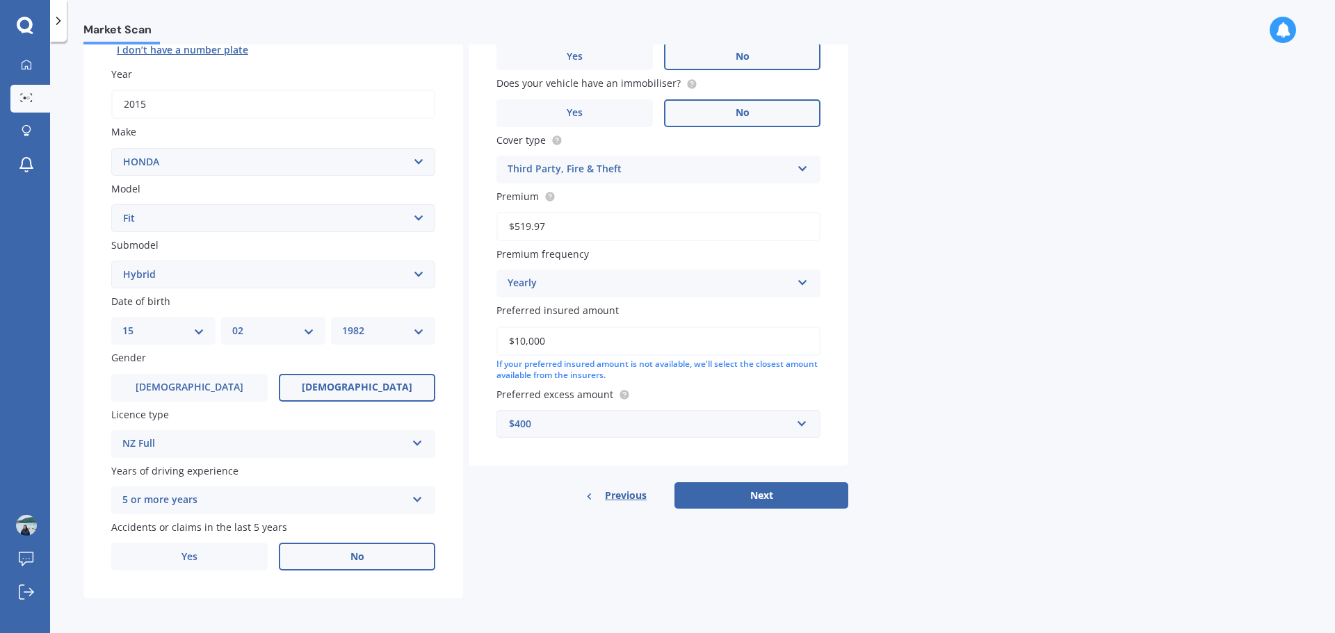
scroll to position [185, 0]
click at [745, 490] on button "Next" at bounding box center [761, 494] width 174 height 26
select select "15"
select select "02"
select select "1982"
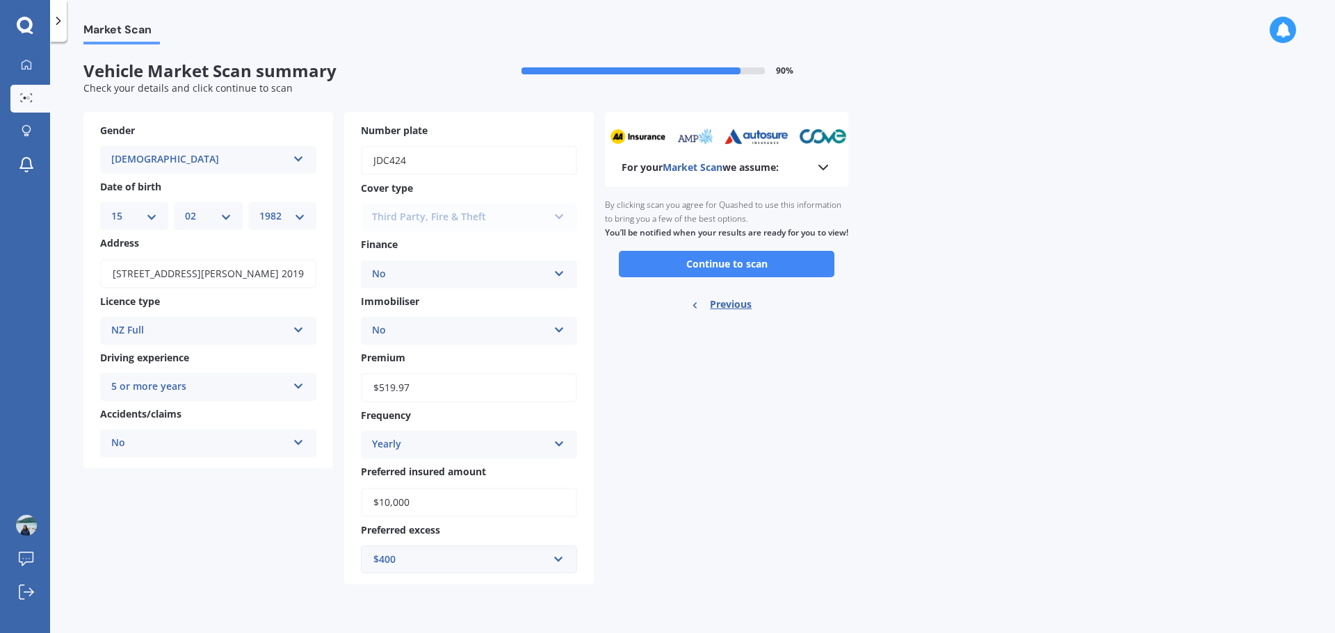
scroll to position [0, 0]
click at [702, 274] on button "Continue to scan" at bounding box center [727, 264] width 216 height 26
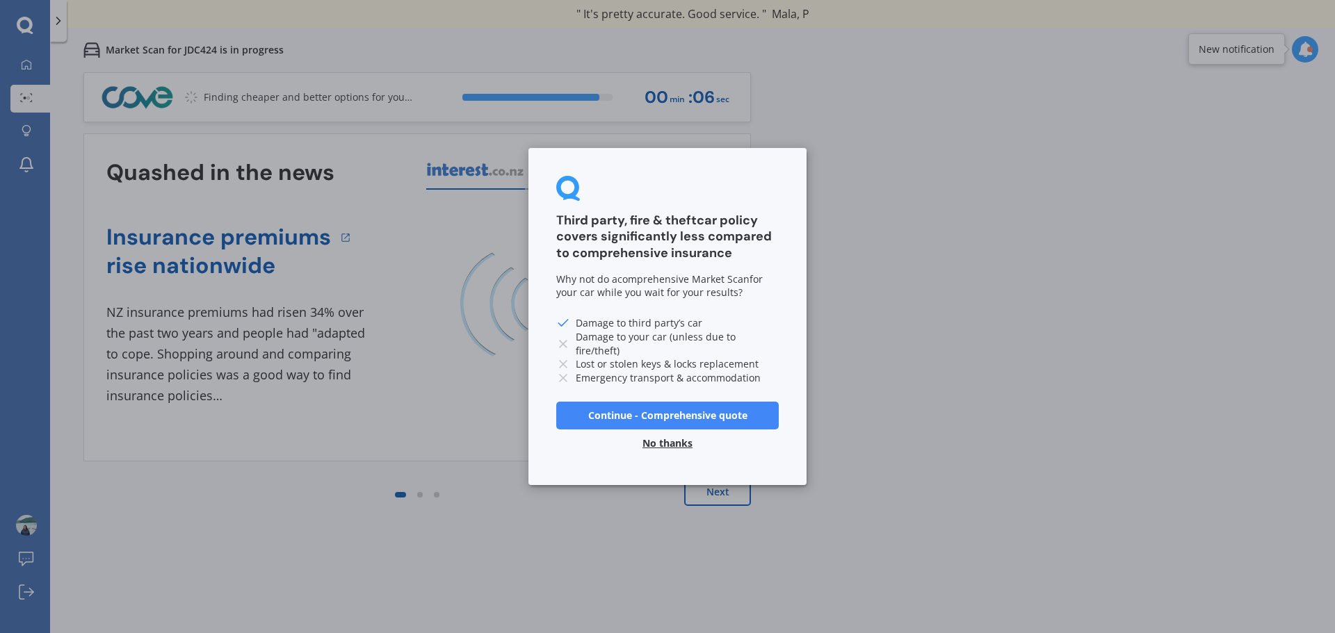
click at [699, 419] on button "Continue - Comprehensive quote" at bounding box center [667, 416] width 223 height 28
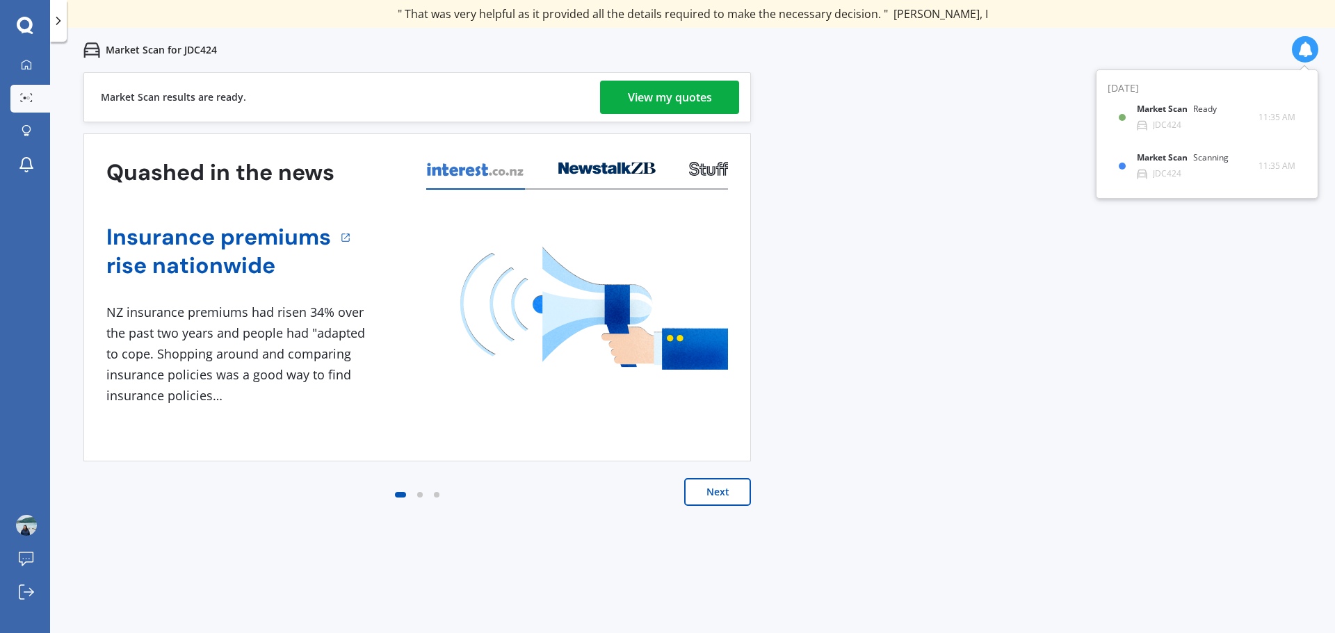
click at [647, 112] on div "View my quotes" at bounding box center [670, 97] width 84 height 33
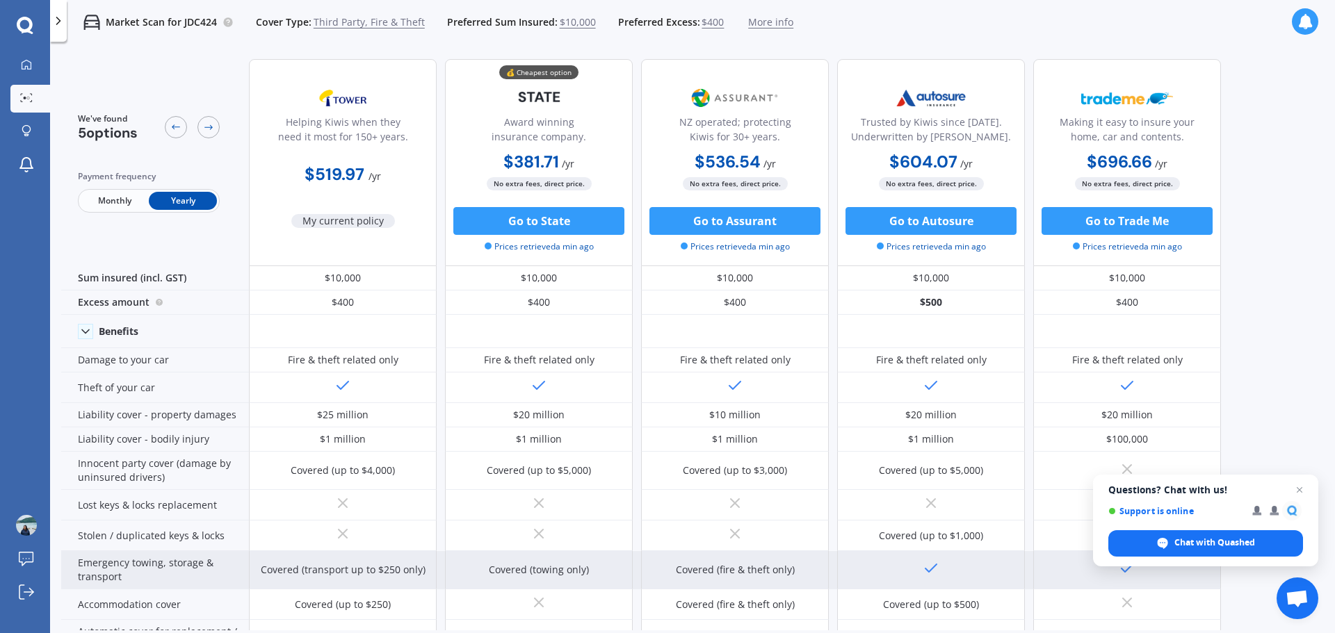
click at [339, 559] on div "Covered (transport up to $250 only)" at bounding box center [343, 570] width 188 height 38
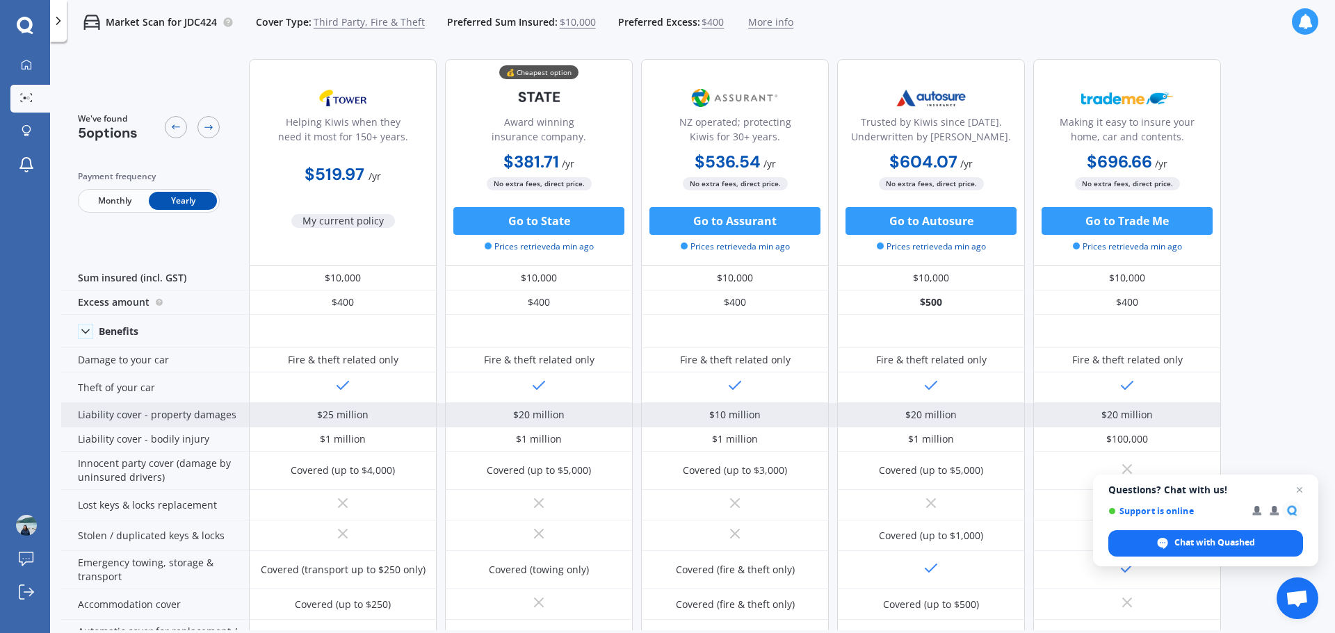
click at [362, 415] on div "$25 million" at bounding box center [342, 415] width 51 height 14
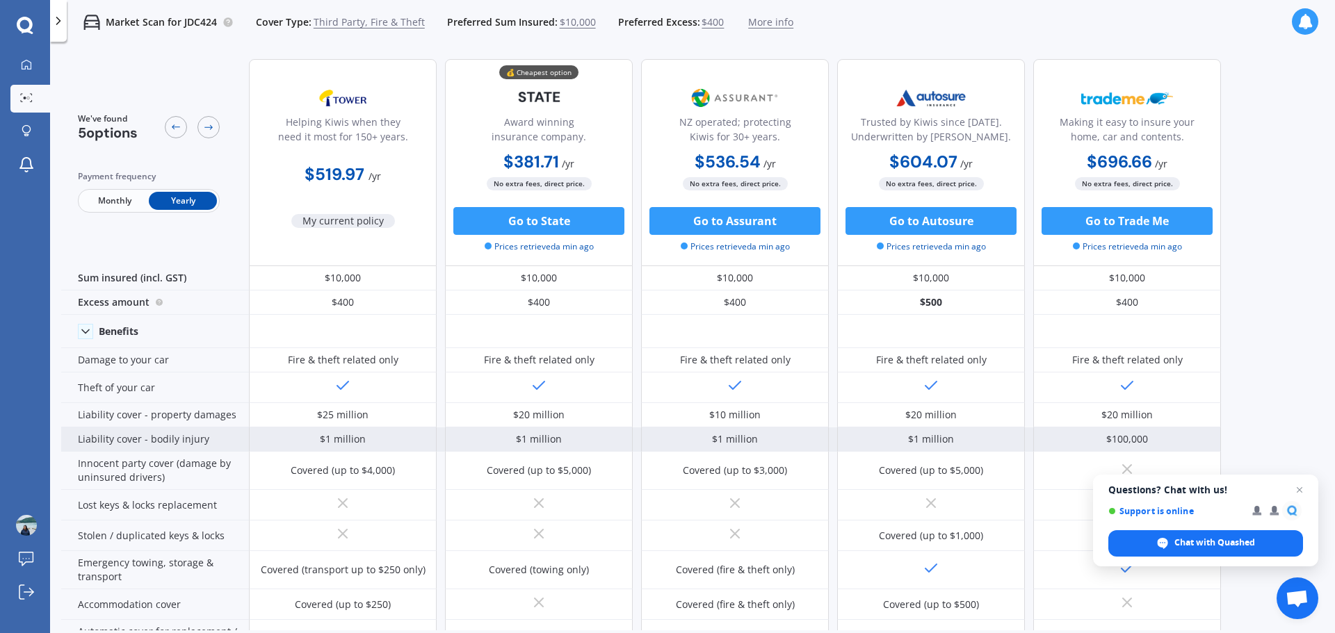
click at [397, 445] on div "$1 million" at bounding box center [343, 440] width 188 height 24
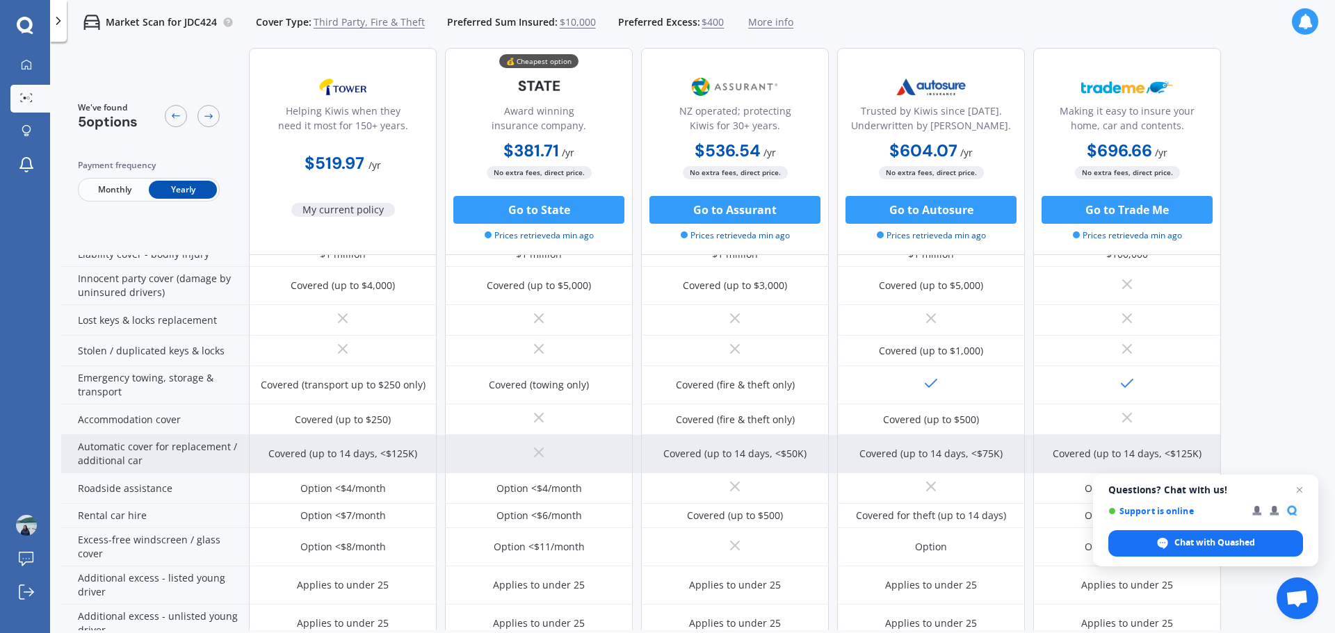
scroll to position [209, 0]
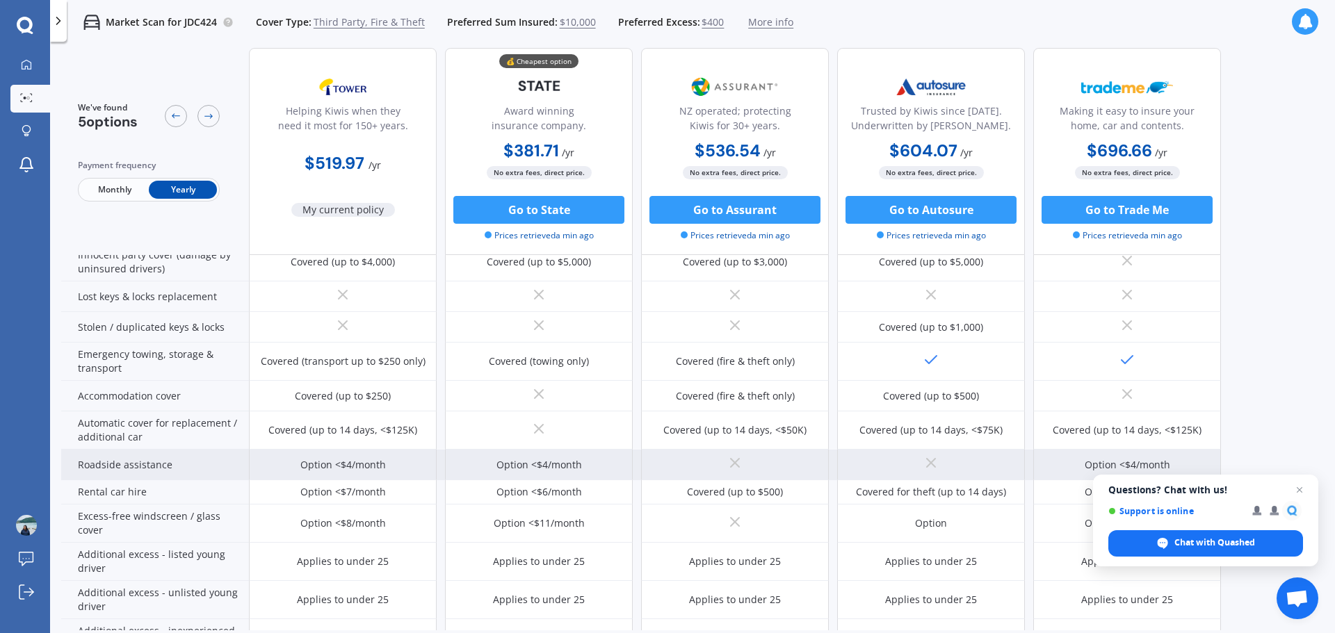
click at [399, 458] on div "Option <$4/month" at bounding box center [343, 465] width 188 height 31
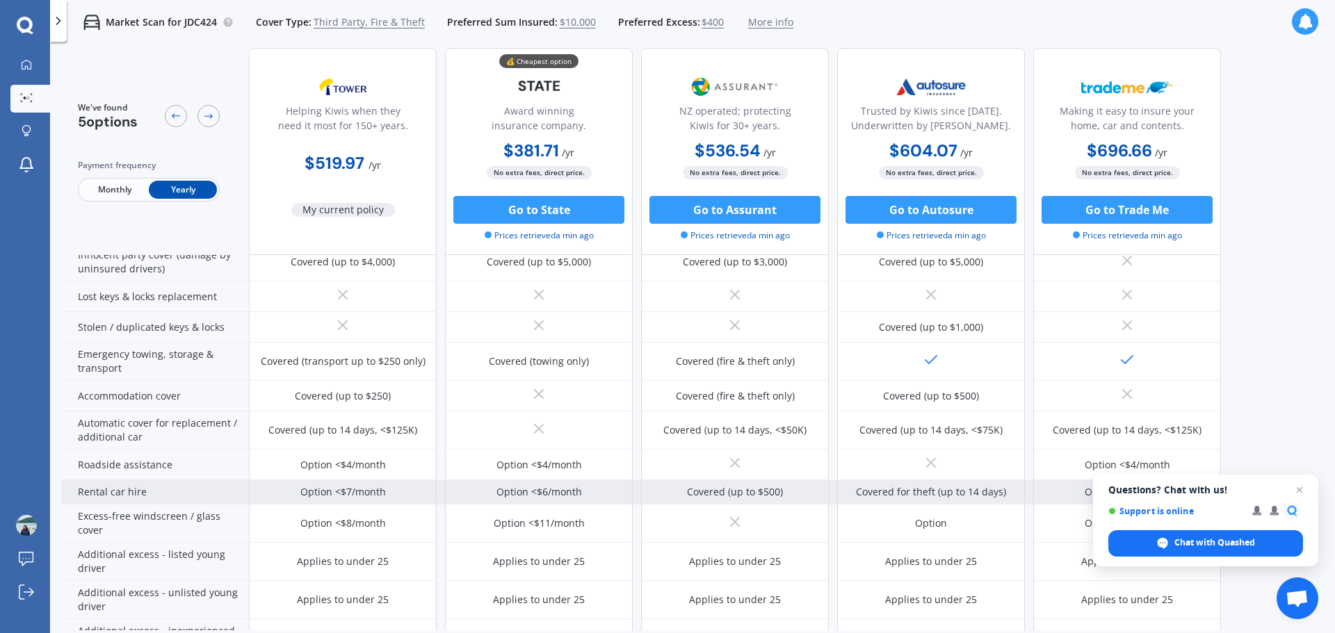
click at [387, 492] on div "Option <$7/month" at bounding box center [343, 492] width 188 height 24
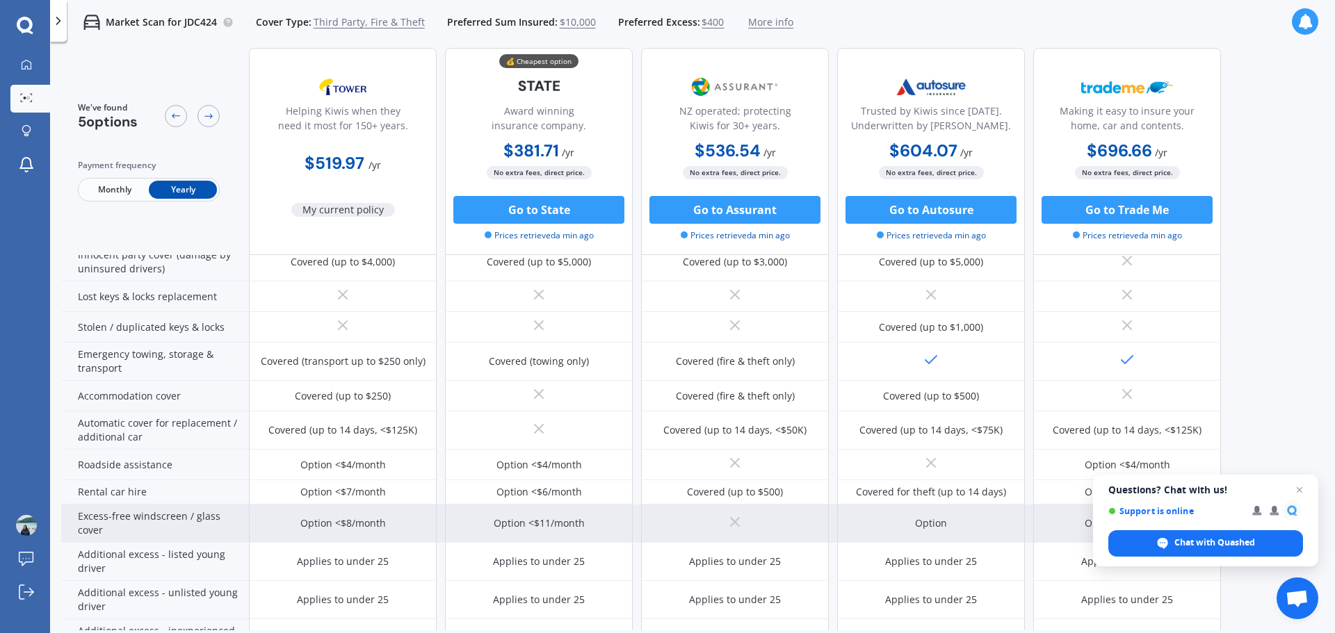
click at [383, 513] on div "Option <$8/month" at bounding box center [343, 524] width 188 height 38
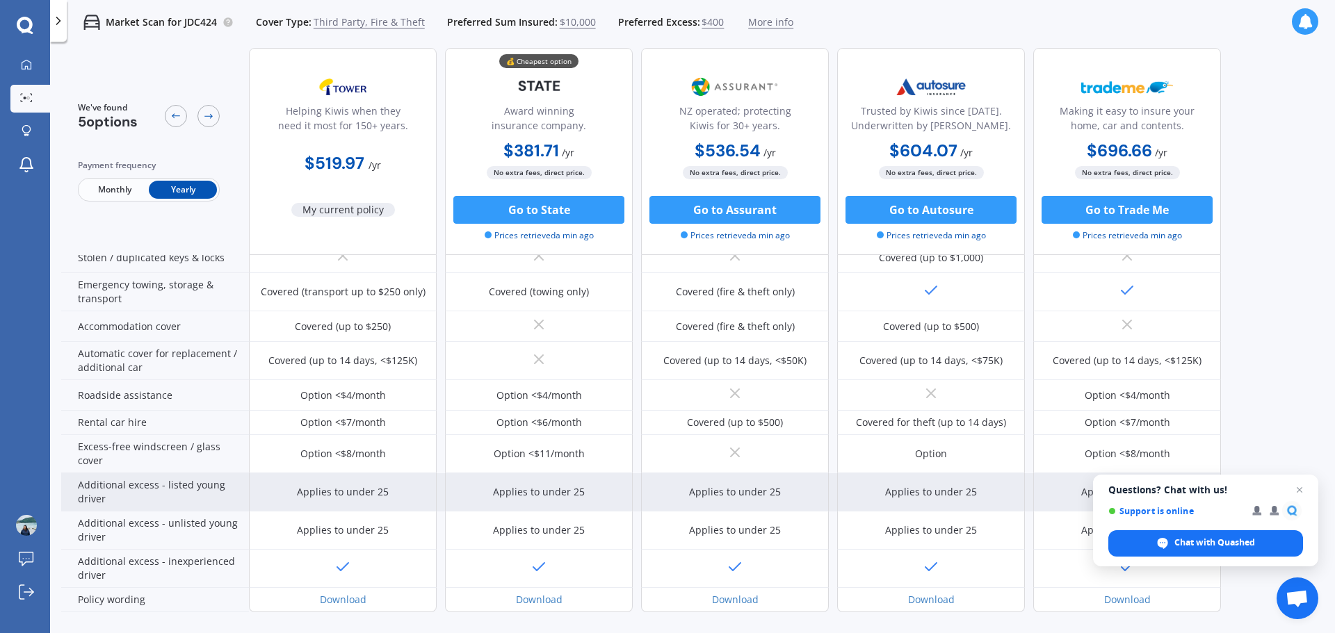
click at [371, 487] on div "Applies to under 25" at bounding box center [343, 492] width 92 height 14
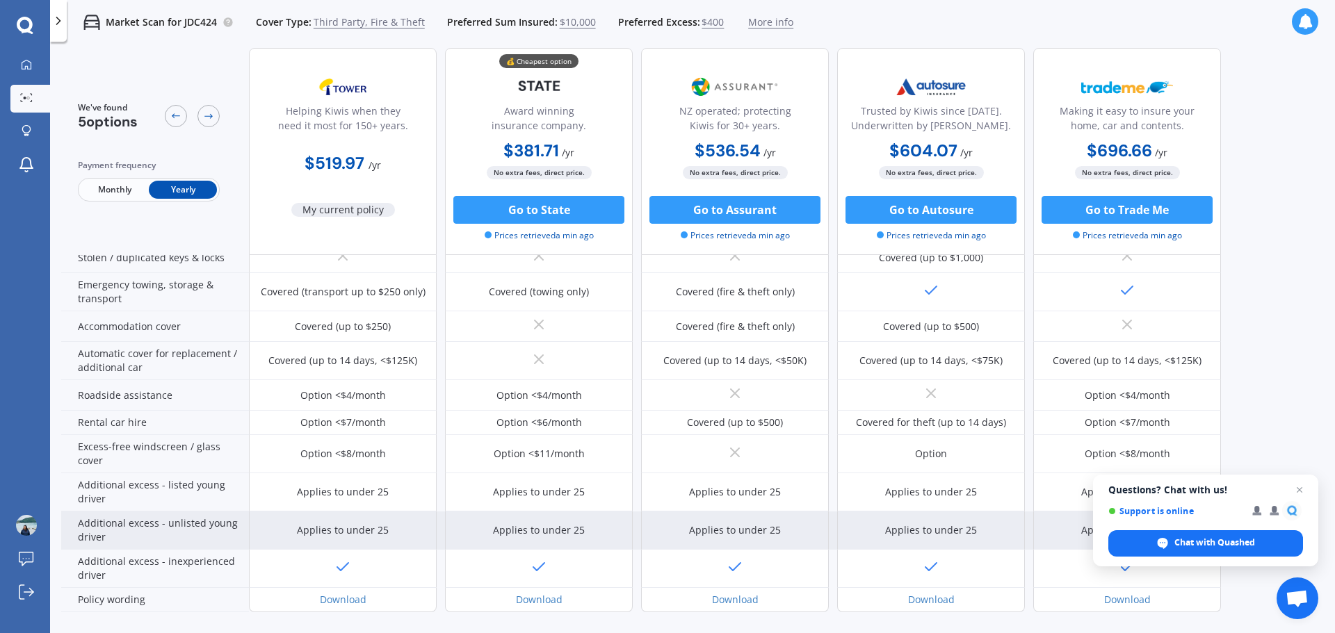
click at [380, 535] on div "Applies to under 25" at bounding box center [343, 531] width 92 height 14
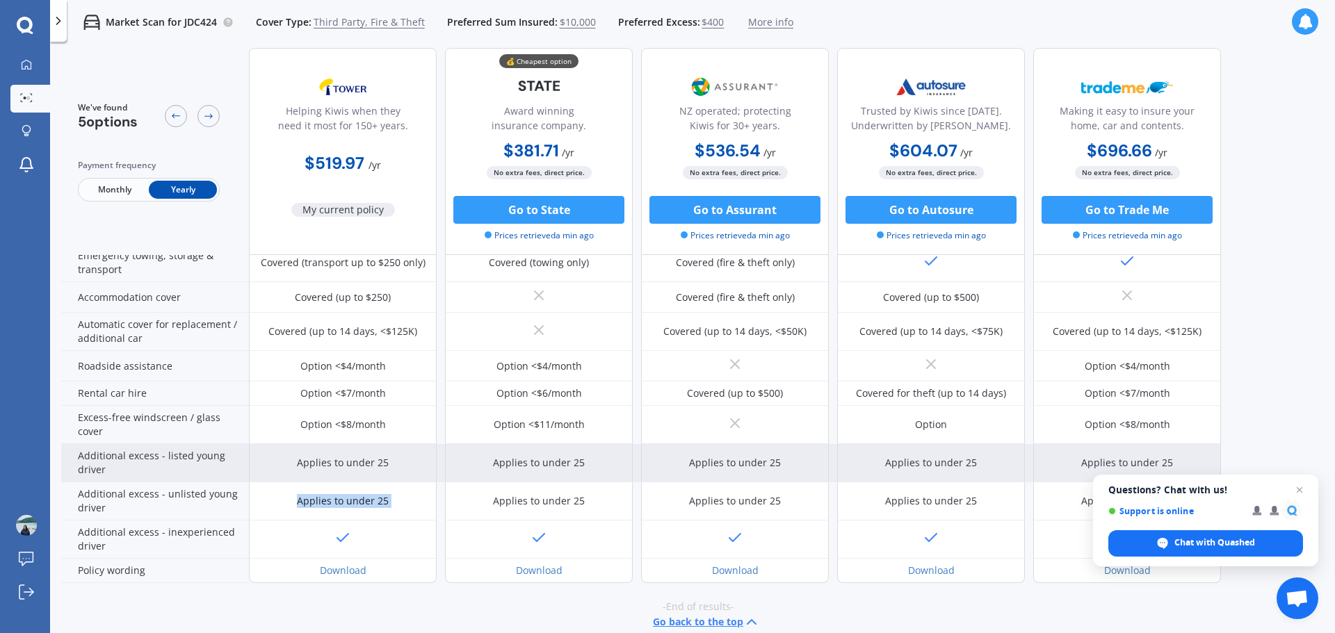
scroll to position [324, 0]
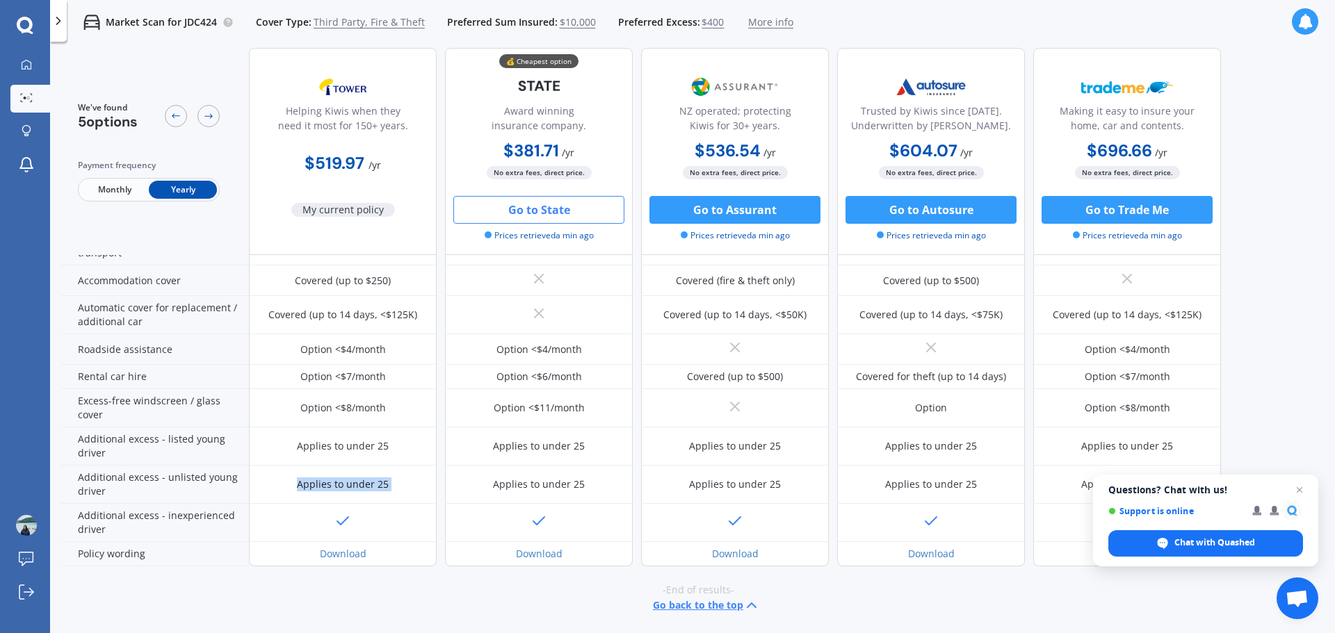
click at [550, 207] on button "Go to State" at bounding box center [538, 210] width 171 height 28
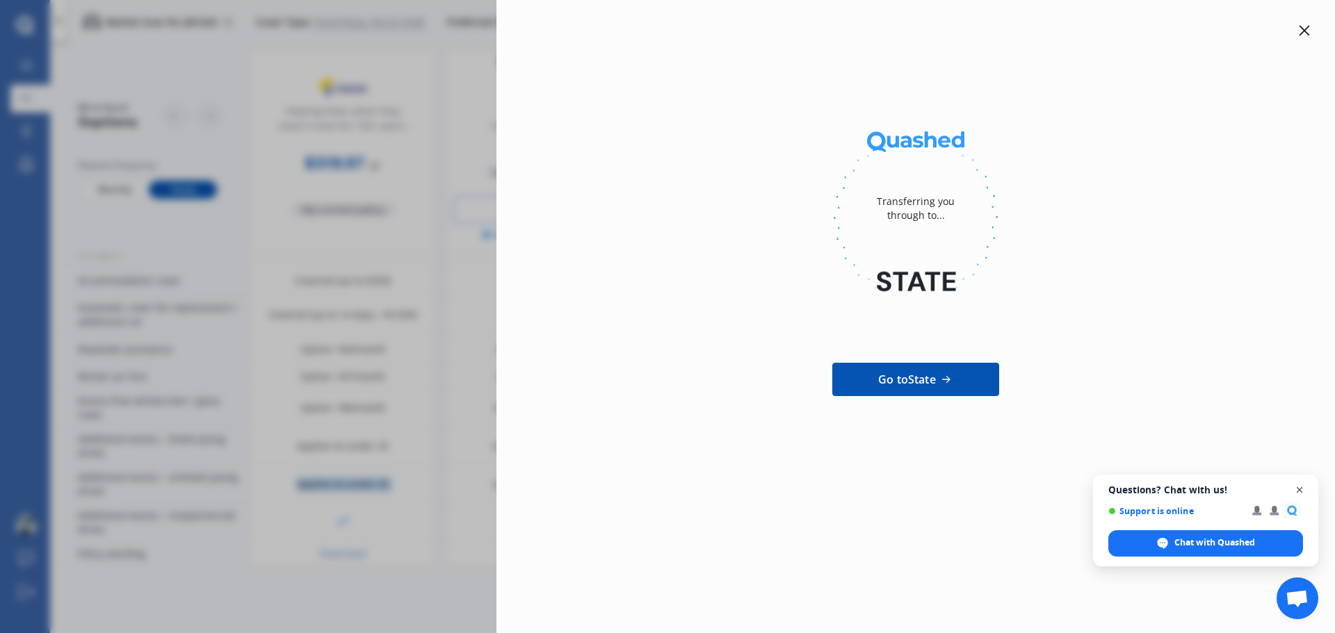
click at [1300, 483] on span "Open chat" at bounding box center [1299, 490] width 17 height 17
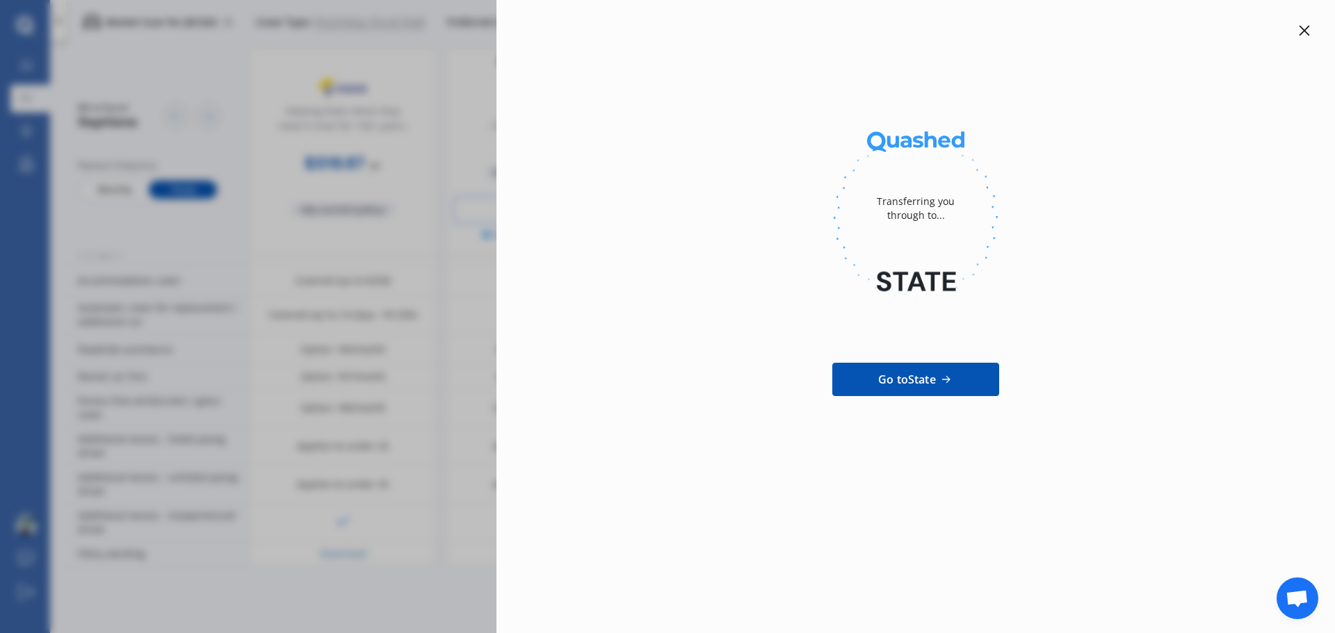
click at [1300, 34] on icon at bounding box center [1304, 30] width 11 height 11
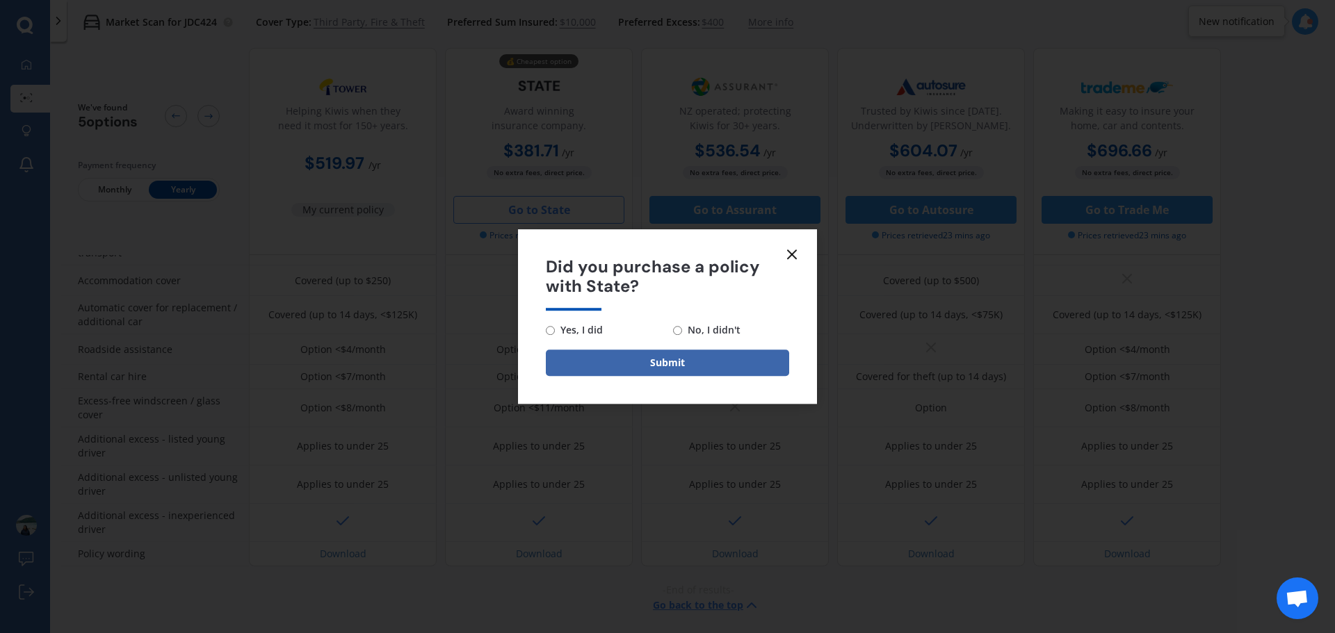
click at [569, 332] on span "Yes, I did" at bounding box center [579, 330] width 48 height 17
click at [555, 332] on input "Yes, I did" at bounding box center [550, 330] width 9 height 9
radio input "true"
click at [607, 357] on button "Submit" at bounding box center [667, 363] width 243 height 26
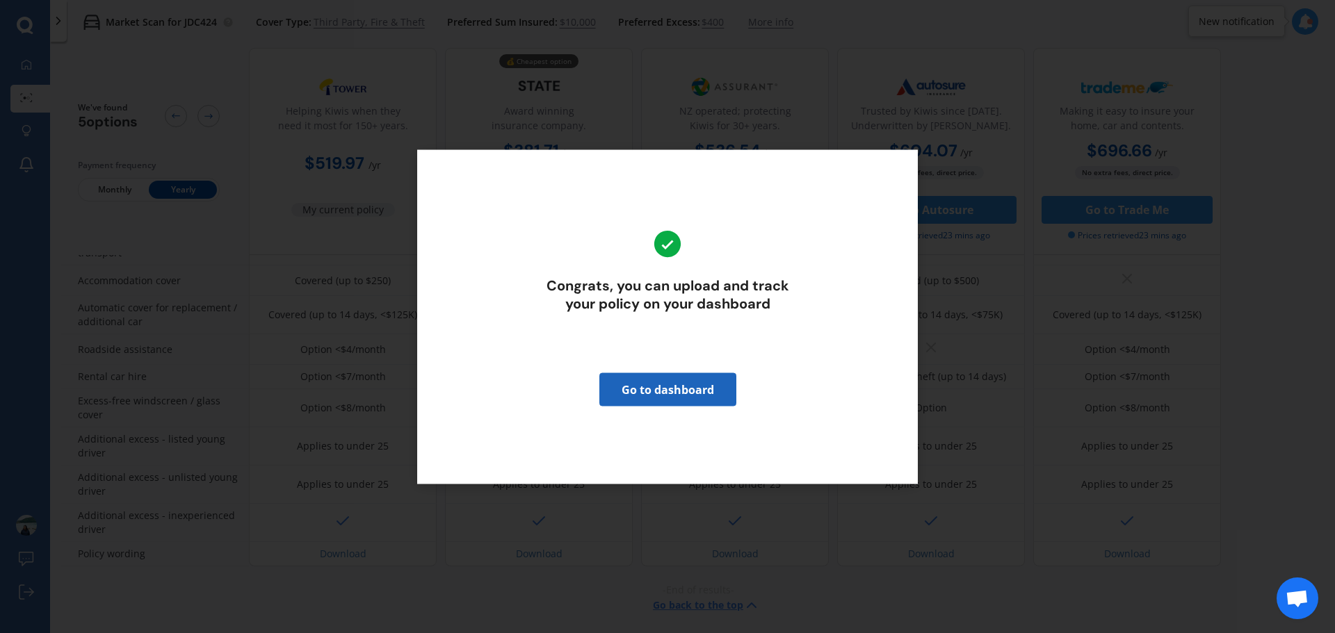
click at [674, 392] on link "Go to dashboard" at bounding box center [667, 389] width 137 height 33
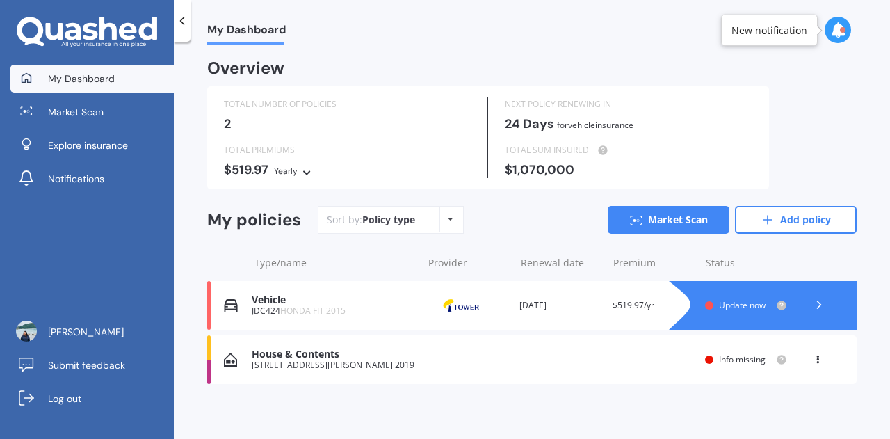
click at [292, 366] on div "[STREET_ADDRESS][PERSON_NAME] 2019" at bounding box center [333, 365] width 163 height 10
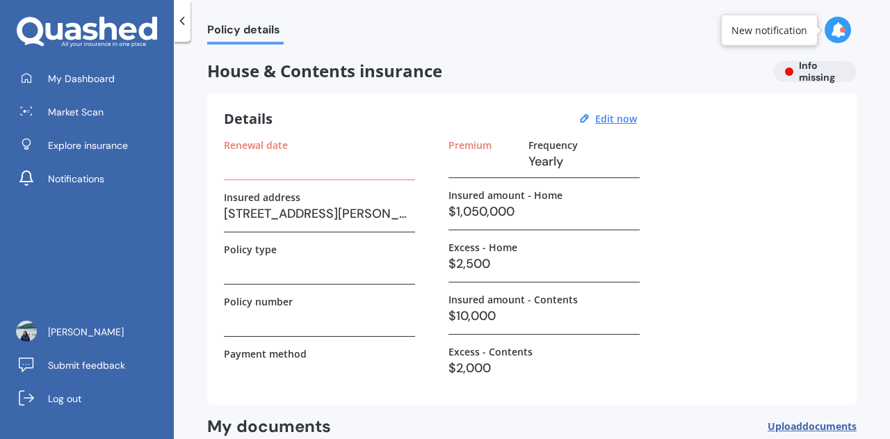
click at [325, 211] on h3 "[STREET_ADDRESS][PERSON_NAME] 2019" at bounding box center [319, 213] width 191 height 21
click at [611, 116] on u "Edit now" at bounding box center [616, 118] width 42 height 13
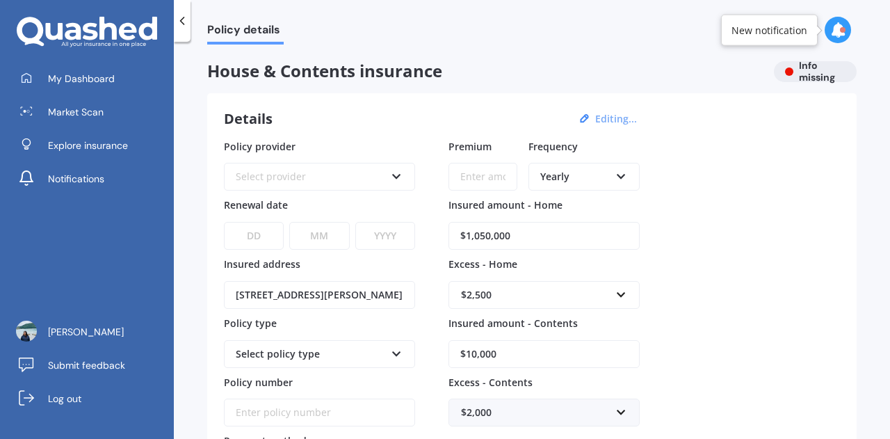
click at [312, 55] on div "Policy details House & Contents insurance Info missing Details Editing... Polic…" at bounding box center [532, 243] width 716 height 397
click at [318, 71] on span "House & Contents insurance" at bounding box center [485, 71] width 556 height 20
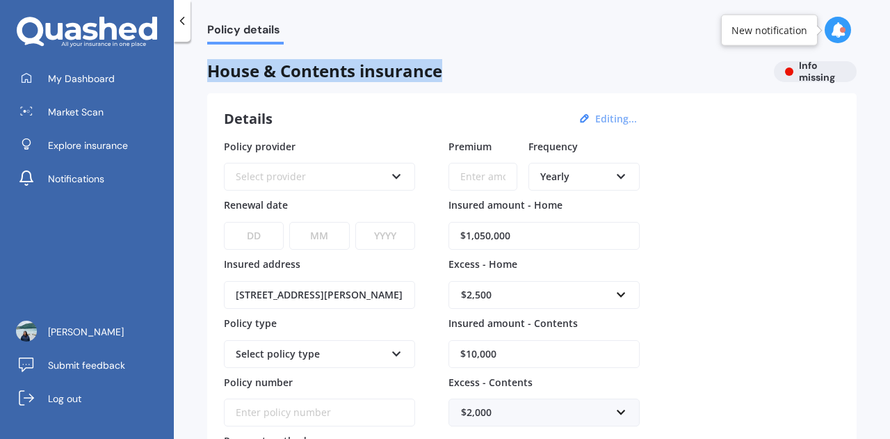
click at [318, 71] on span "House & Contents insurance" at bounding box center [485, 71] width 556 height 20
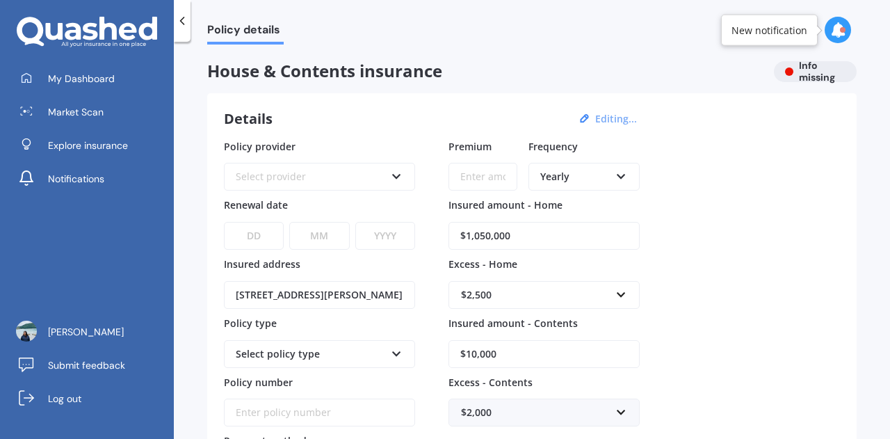
click at [303, 163] on div "Select provider AA AMI AMP ANZ ASB Ando BNZ Co-Operative Bank FMG Initio Kiwiba…" at bounding box center [319, 177] width 191 height 28
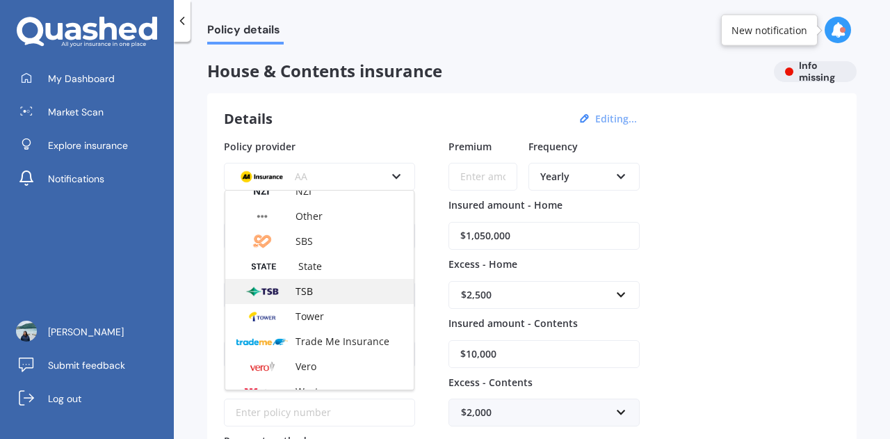
scroll to position [376, 0]
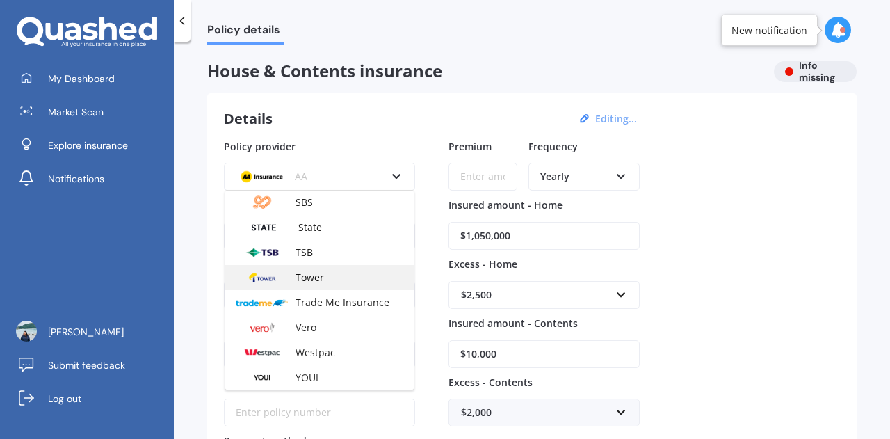
click at [339, 285] on div "Tower" at bounding box center [319, 277] width 188 height 25
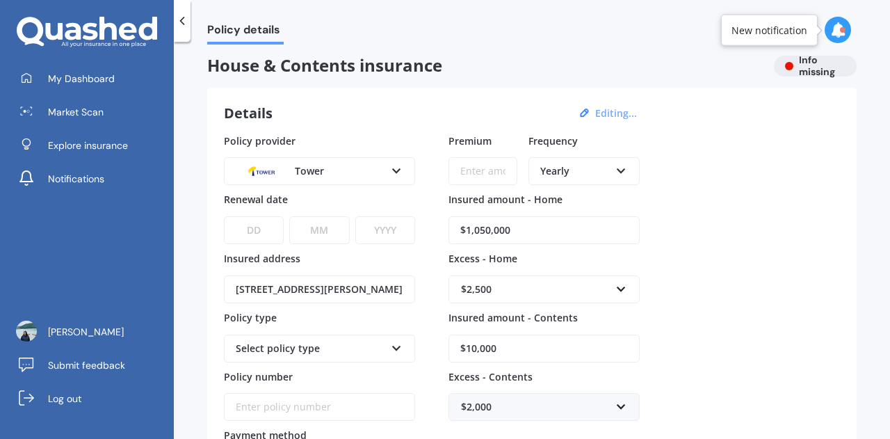
scroll to position [0, 0]
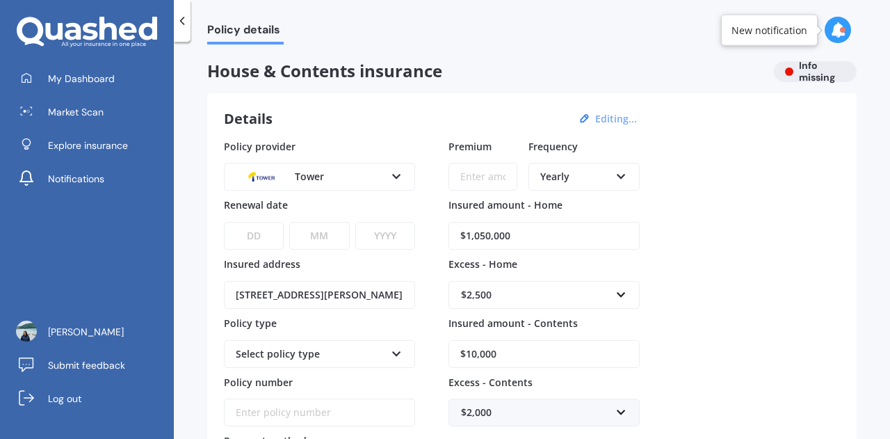
click at [179, 23] on icon at bounding box center [182, 21] width 14 height 14
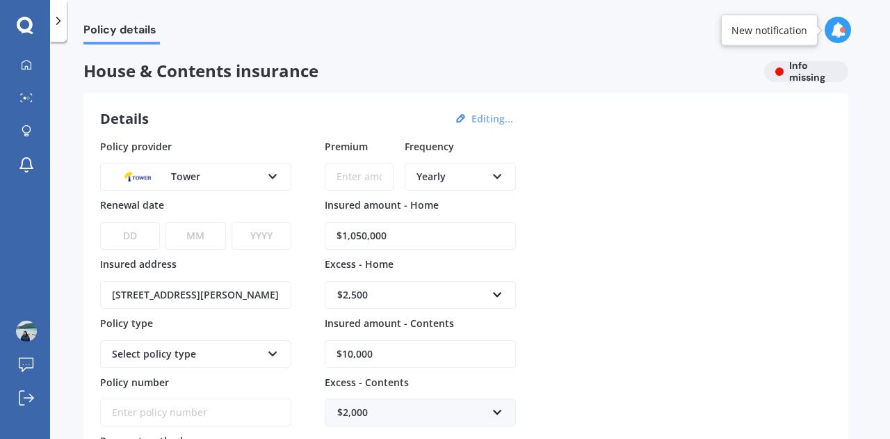
click at [70, 28] on div "Policy details" at bounding box center [113, 22] width 93 height 45
click at [67, 27] on div "Policy details" at bounding box center [113, 22] width 93 height 45
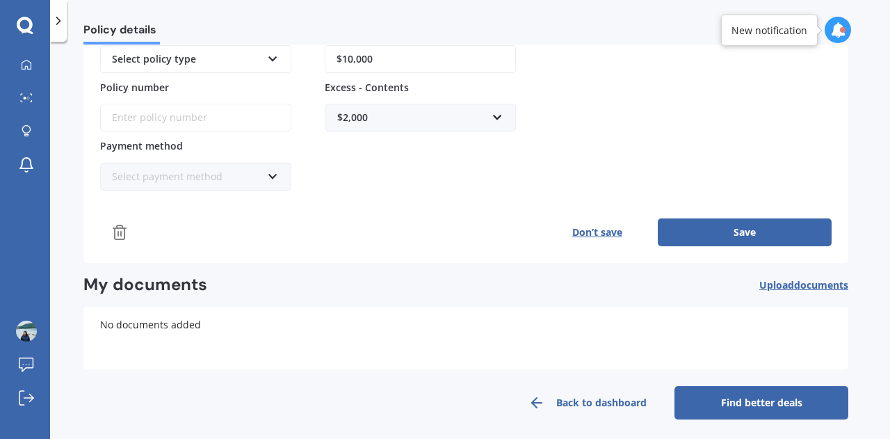
click at [27, 31] on icon at bounding box center [25, 25] width 16 height 16
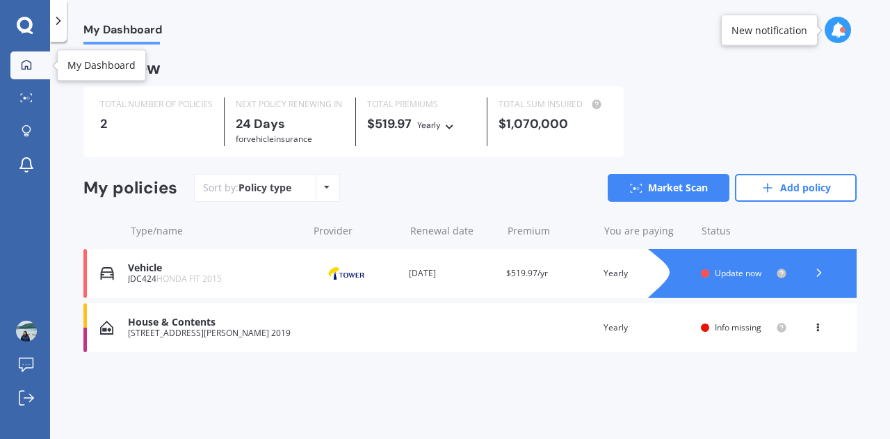
click at [26, 59] on icon at bounding box center [26, 64] width 11 height 11
click at [102, 126] on div "2" at bounding box center [156, 124] width 113 height 14
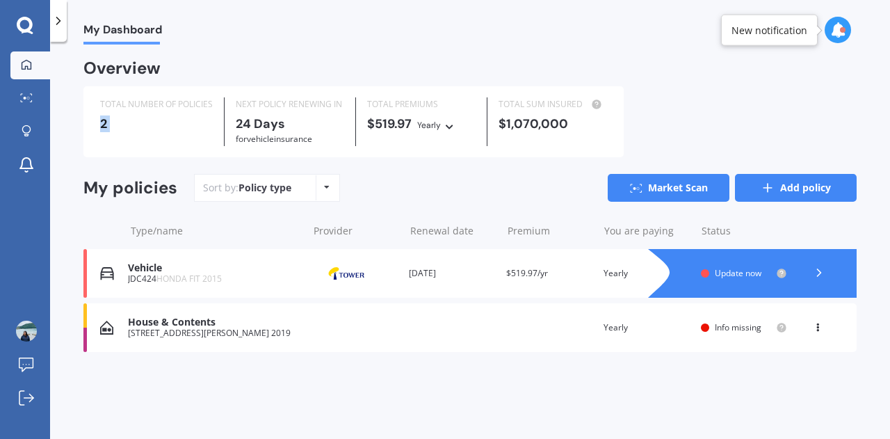
click at [801, 193] on link "Add policy" at bounding box center [796, 188] width 122 height 28
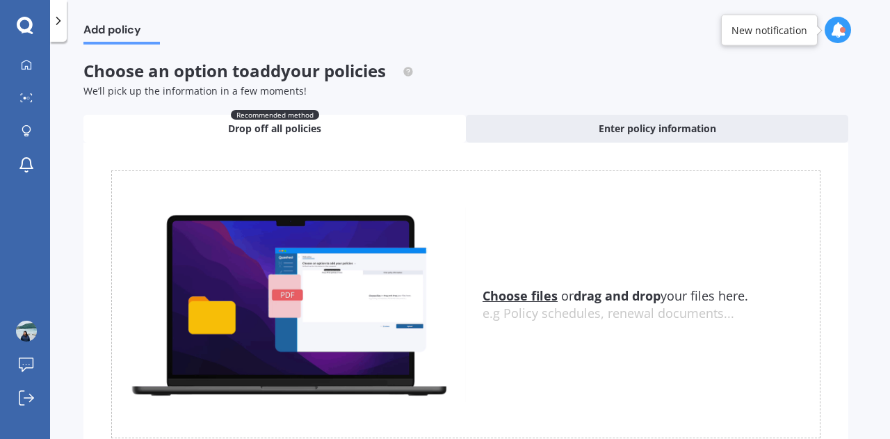
click at [305, 127] on span "Drop off all policies" at bounding box center [274, 129] width 93 height 14
click at [517, 296] on u "Choose files" at bounding box center [520, 295] width 75 height 17
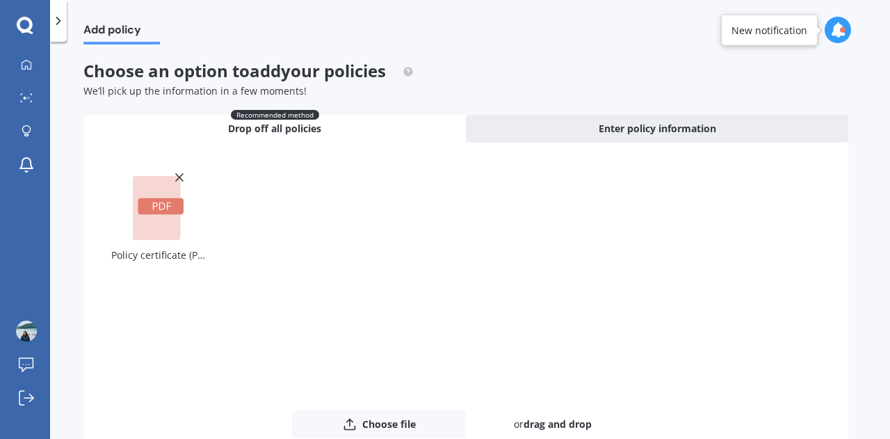
scroll to position [95, 0]
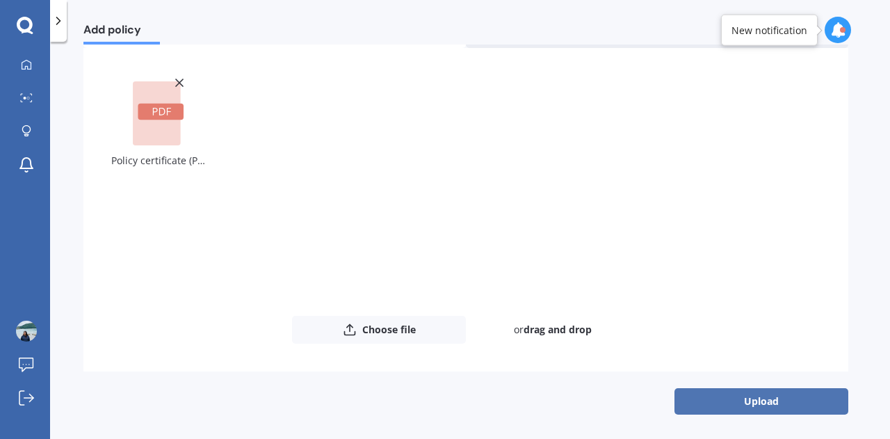
click at [731, 407] on button "Upload" at bounding box center [761, 401] width 174 height 26
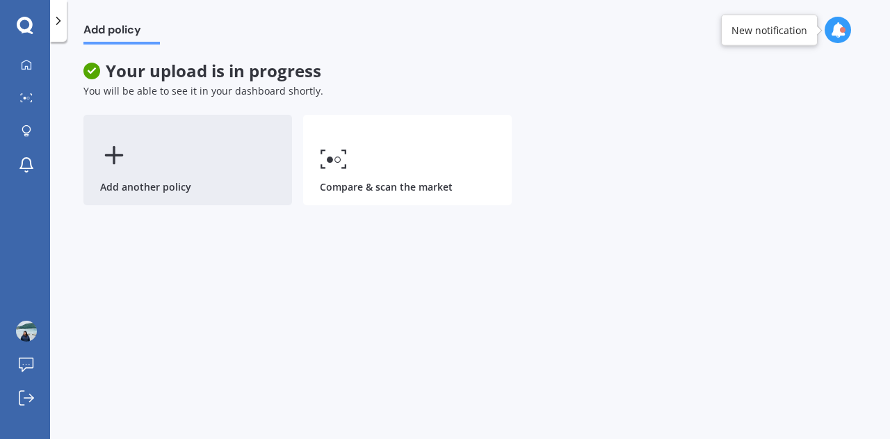
scroll to position [0, 0]
click at [182, 157] on div "Add another policy" at bounding box center [187, 160] width 209 height 90
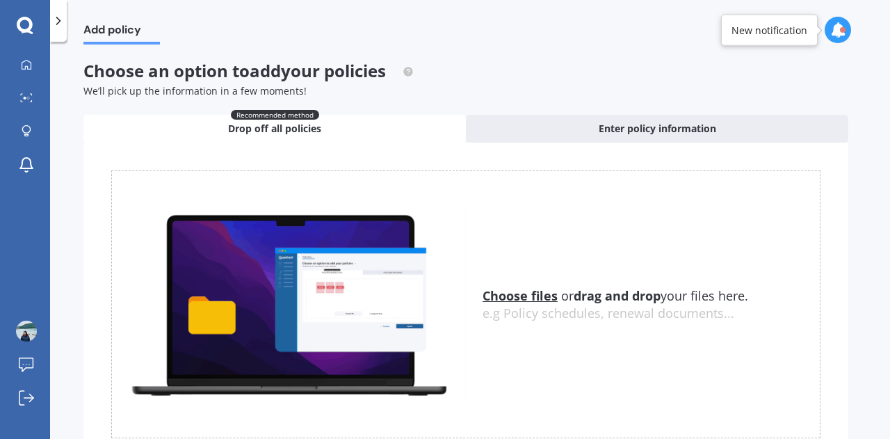
scroll to position [68, 0]
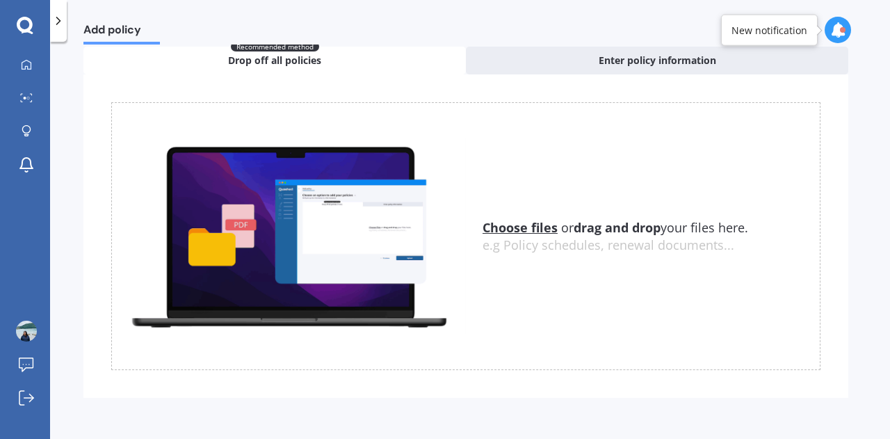
click at [515, 219] on u "Choose files" at bounding box center [520, 227] width 75 height 17
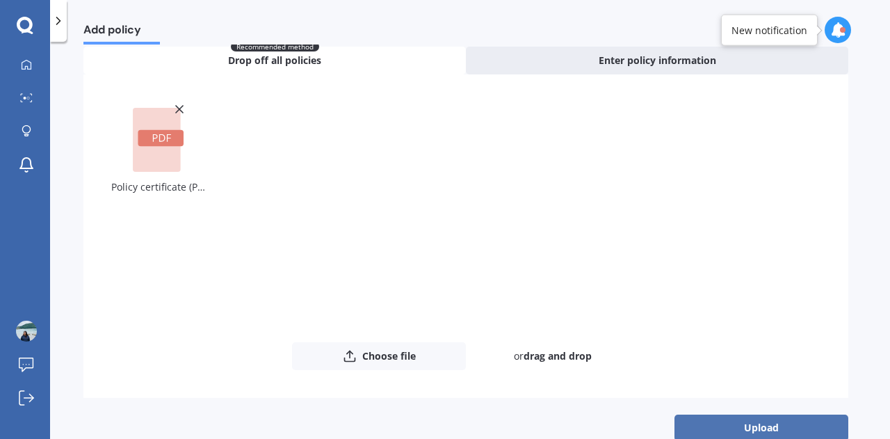
click at [763, 426] on button "Upload" at bounding box center [761, 427] width 174 height 26
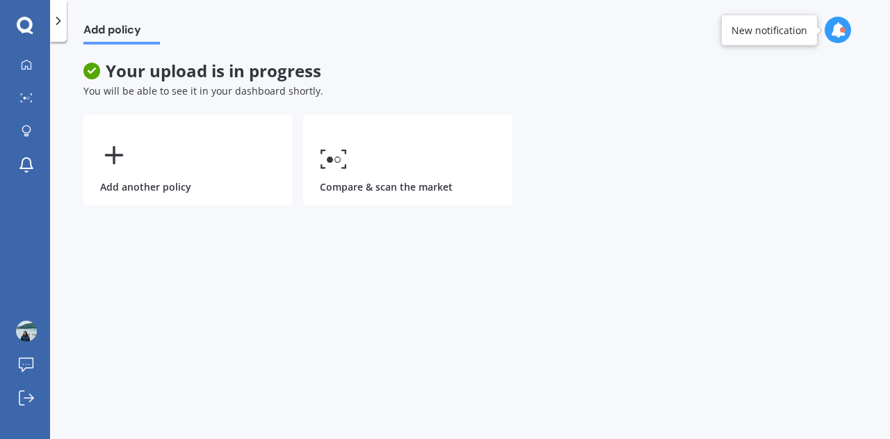
scroll to position [0, 0]
click at [834, 34] on icon at bounding box center [837, 29] width 15 height 15
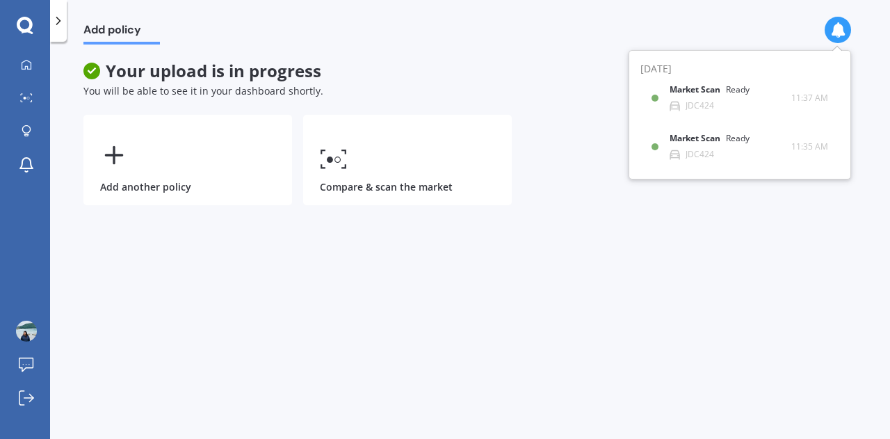
click at [836, 35] on icon at bounding box center [837, 29] width 15 height 15
